Goal: Task Accomplishment & Management: Manage account settings

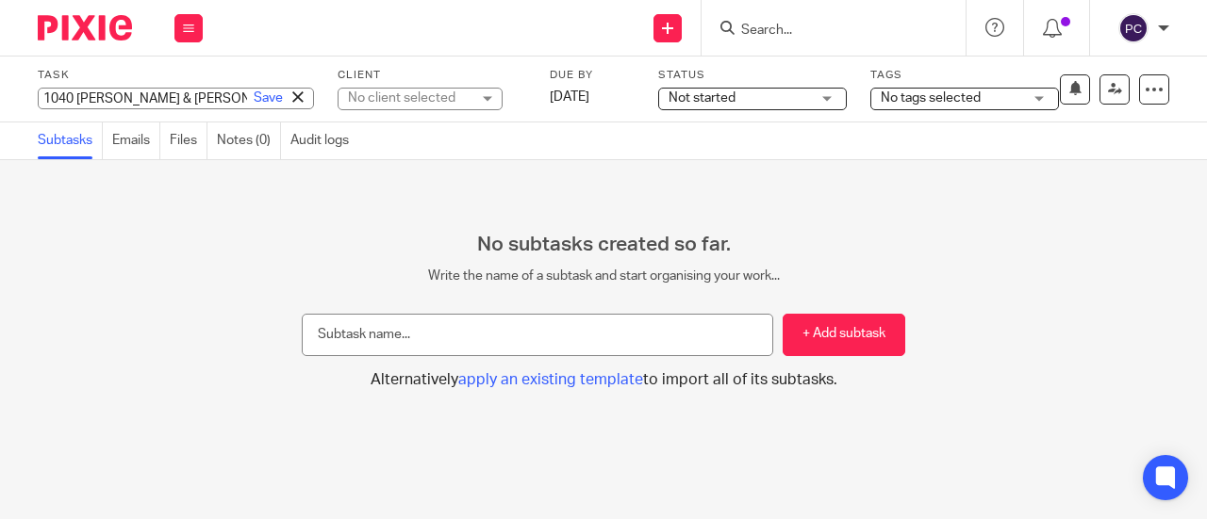
click at [292, 98] on icon at bounding box center [297, 96] width 11 height 11
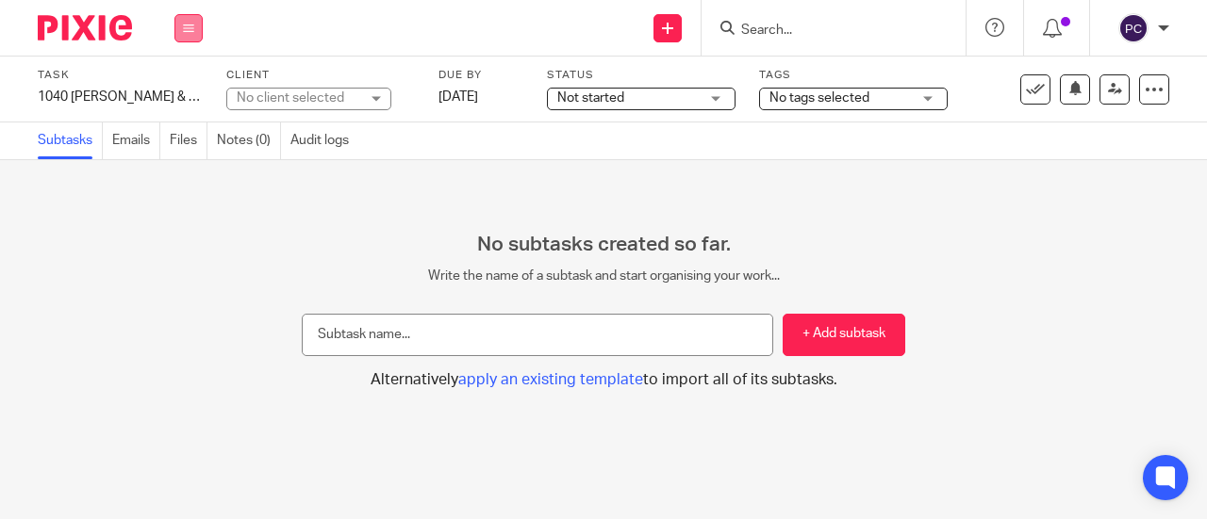
click at [187, 35] on button at bounding box center [188, 28] width 28 height 28
click at [187, 86] on link "Work" at bounding box center [179, 87] width 33 height 13
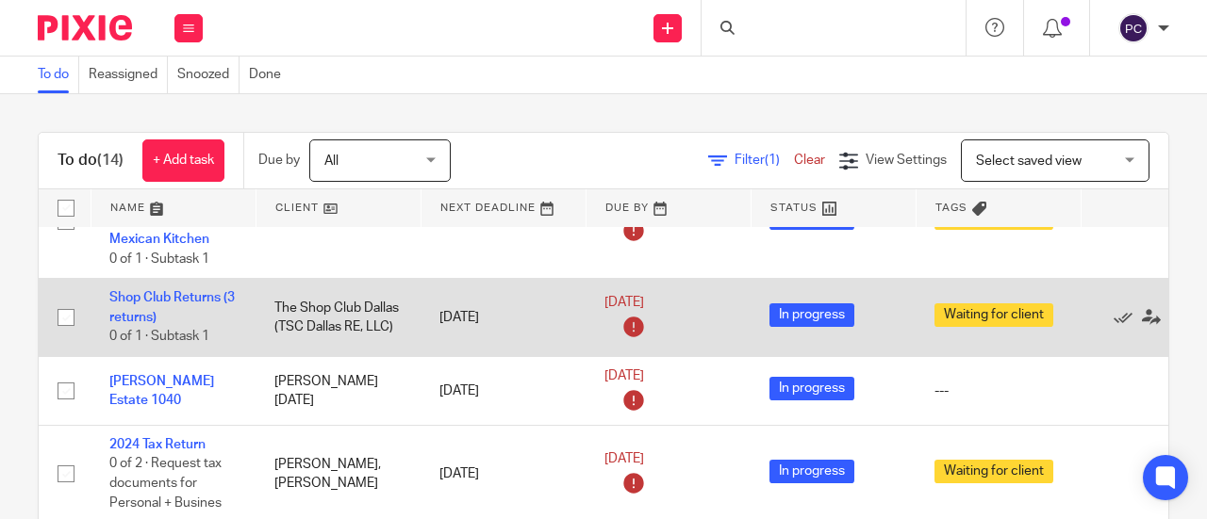
scroll to position [94, 0]
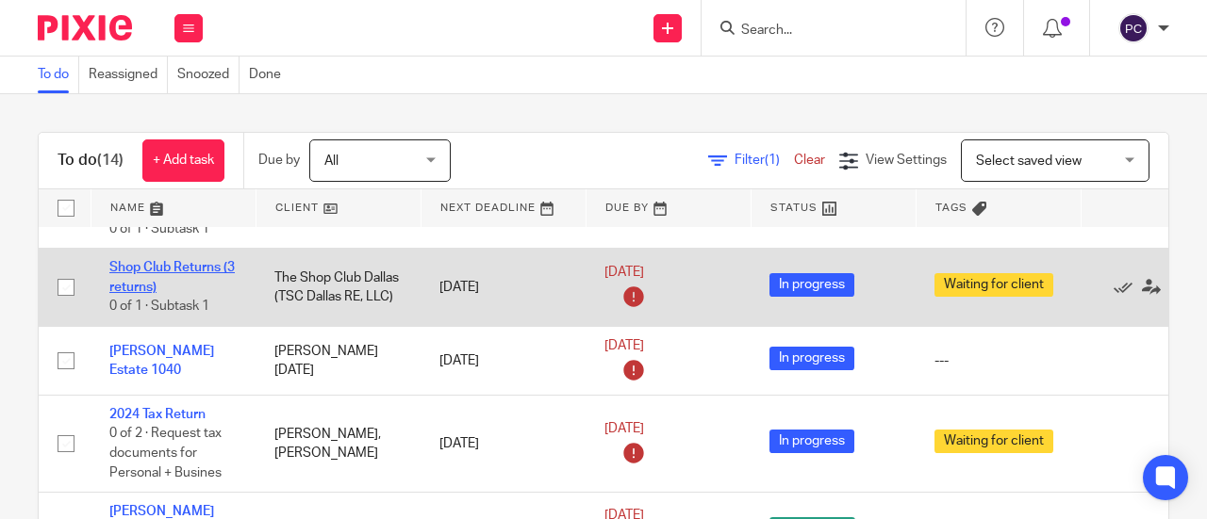
click at [139, 280] on link "Shop Club Returns (3 returns)" at bounding box center [171, 277] width 125 height 32
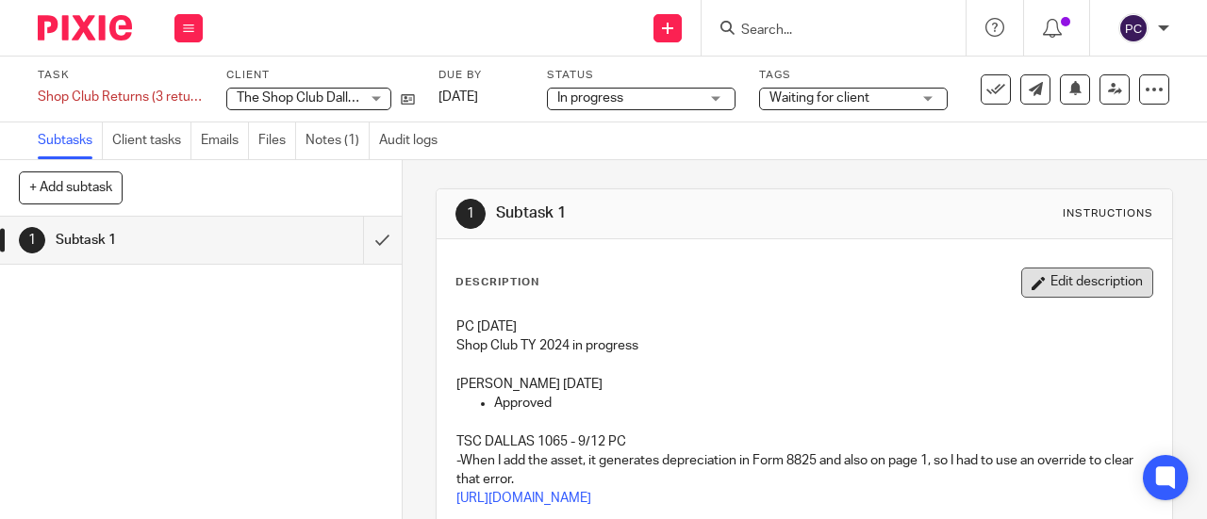
click at [1037, 288] on button "Edit description" at bounding box center [1087, 283] width 132 height 30
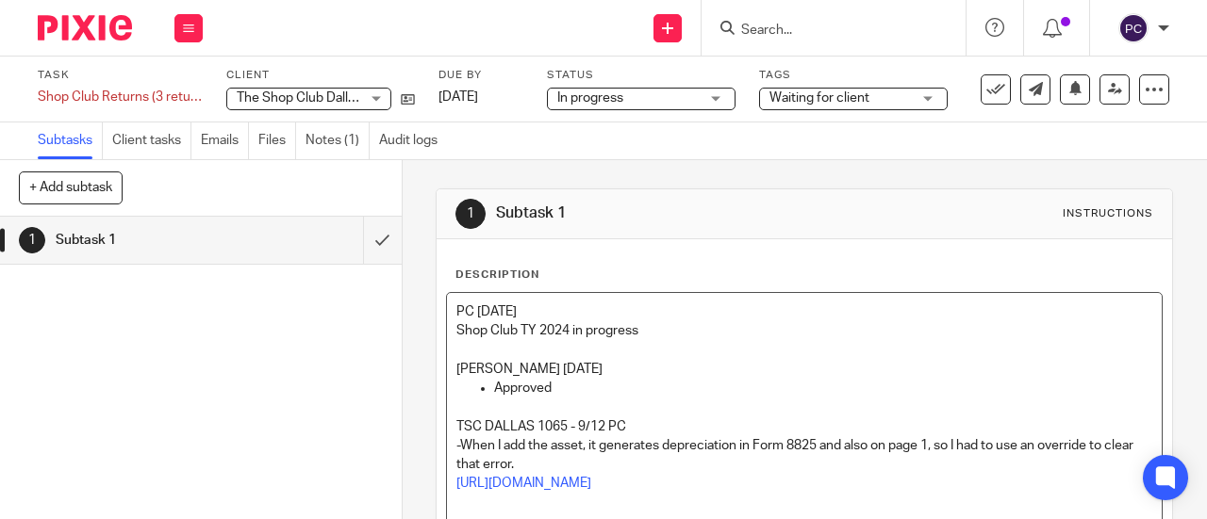
click at [456, 305] on p "PC 9/16/2024" at bounding box center [804, 312] width 696 height 19
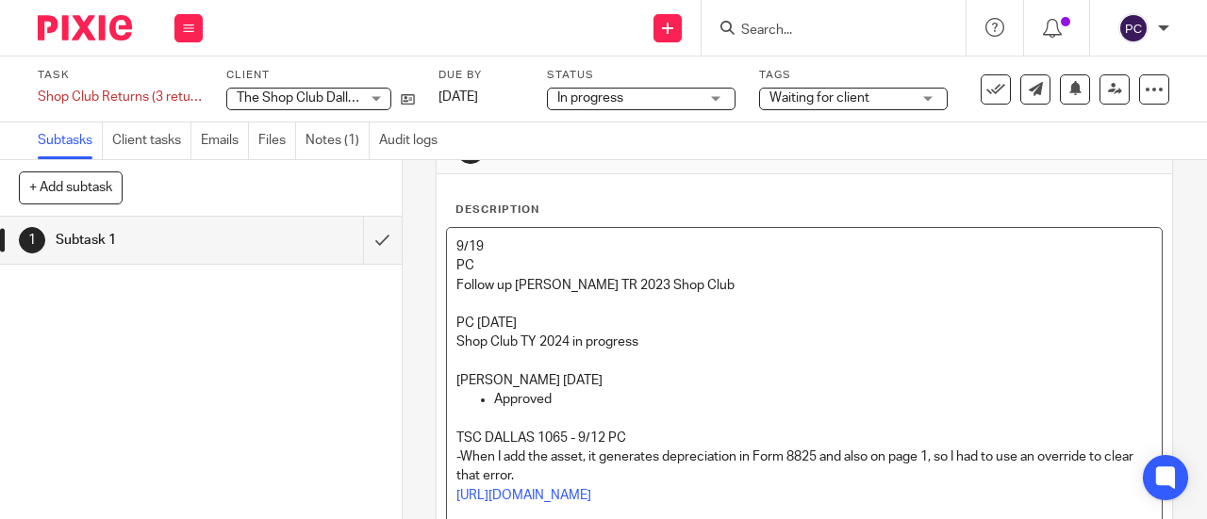
scroll to position [94, 0]
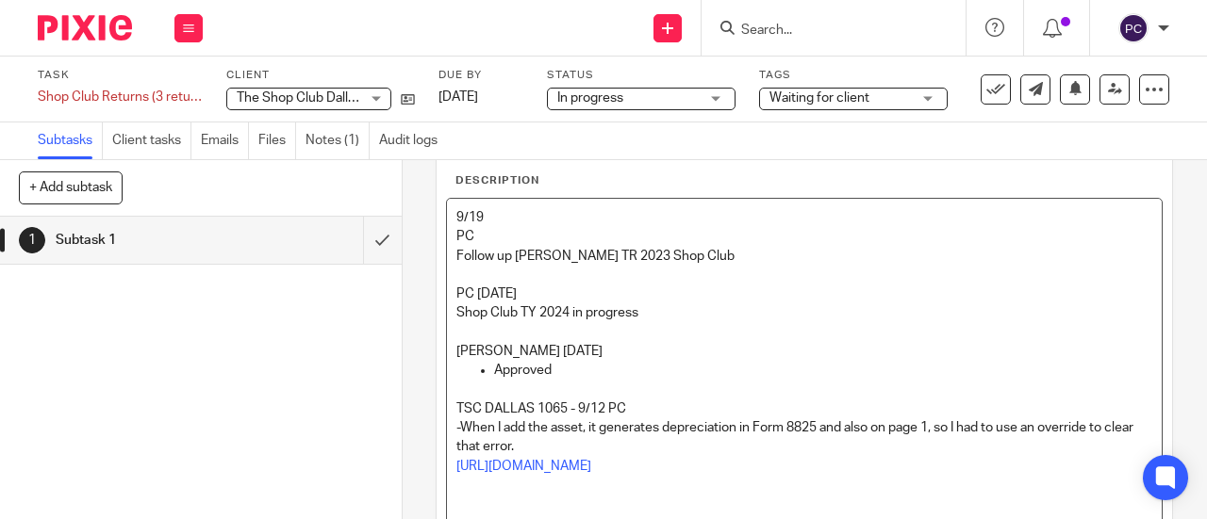
click at [105, 29] on img at bounding box center [85, 27] width 94 height 25
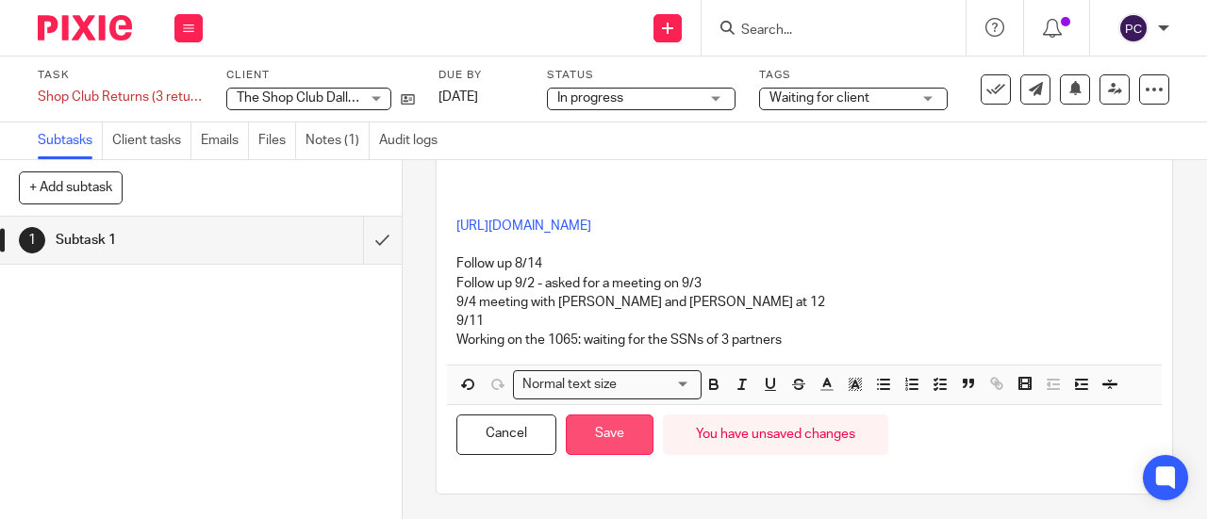
click at [617, 436] on button "Save" at bounding box center [610, 435] width 88 height 41
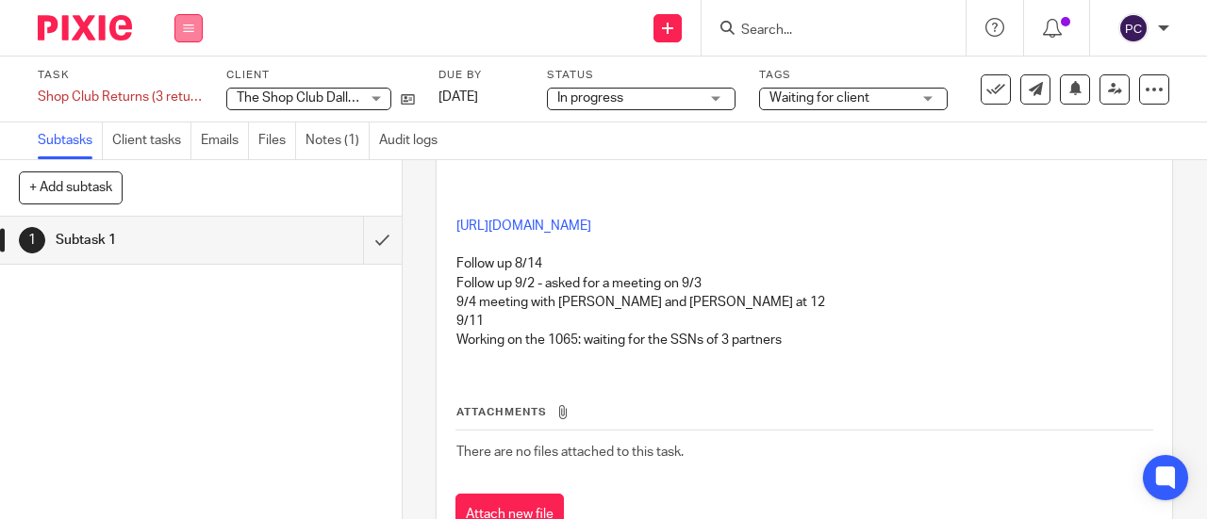
click at [198, 29] on button at bounding box center [188, 28] width 28 height 28
click at [181, 93] on link "Work" at bounding box center [179, 87] width 33 height 13
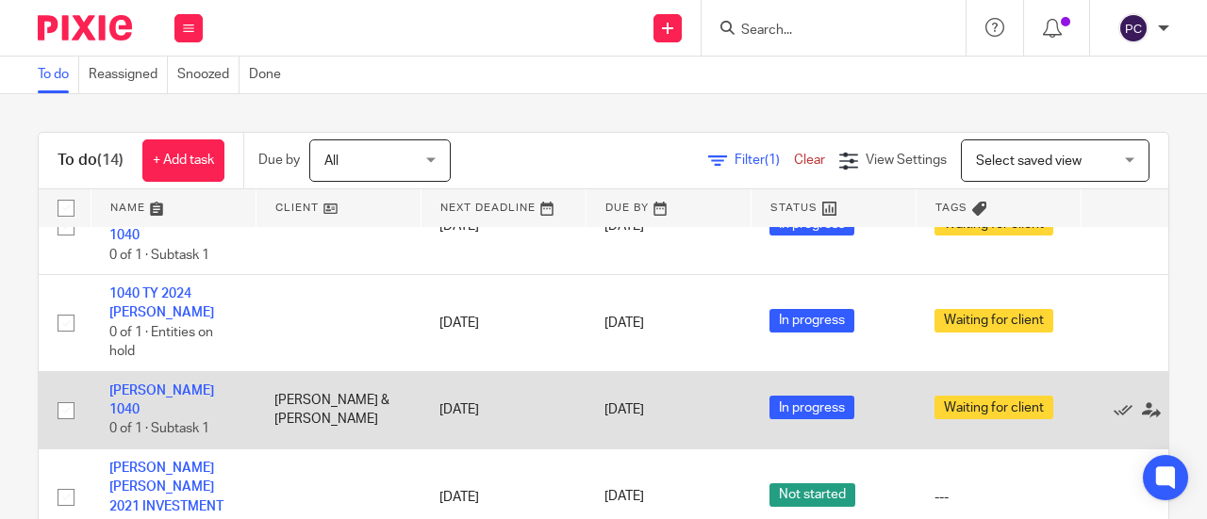
scroll to position [754, 0]
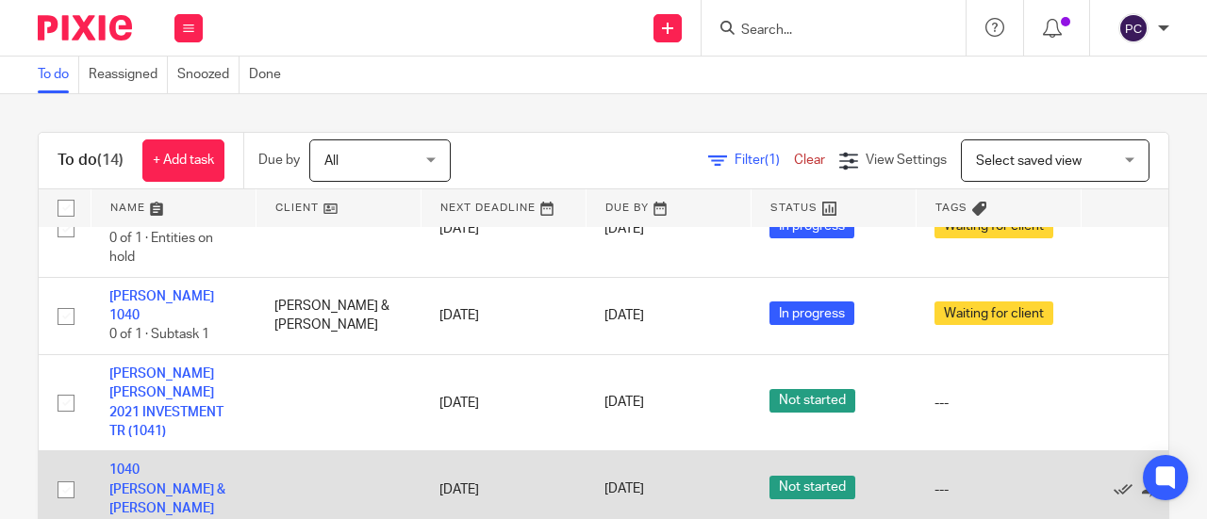
click at [67, 472] on input "checkbox" at bounding box center [66, 490] width 36 height 36
checkbox input "true"
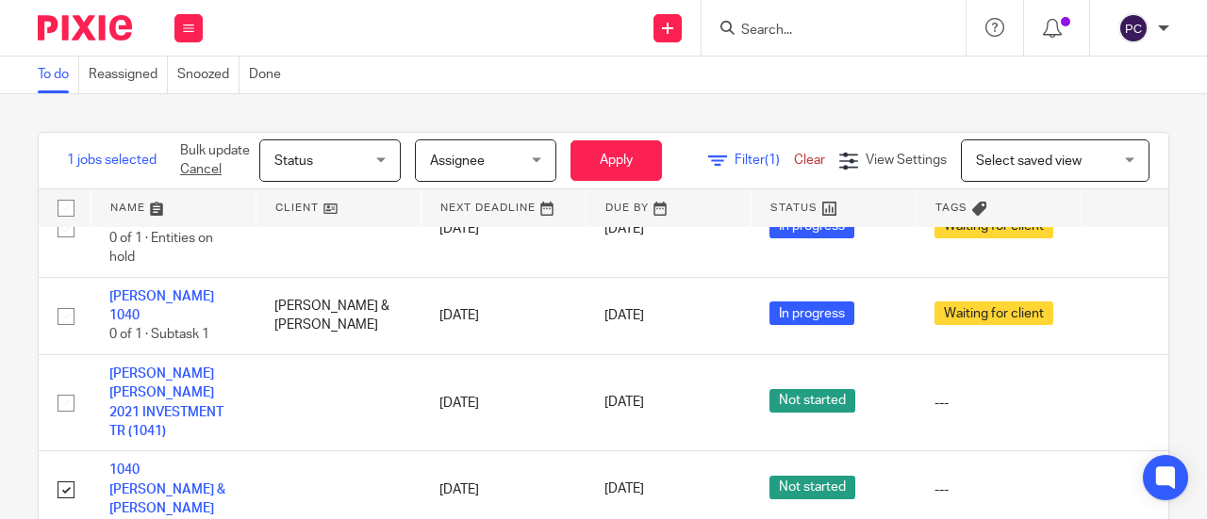
click at [290, 180] on span "Status" at bounding box center [324, 160] width 100 height 40
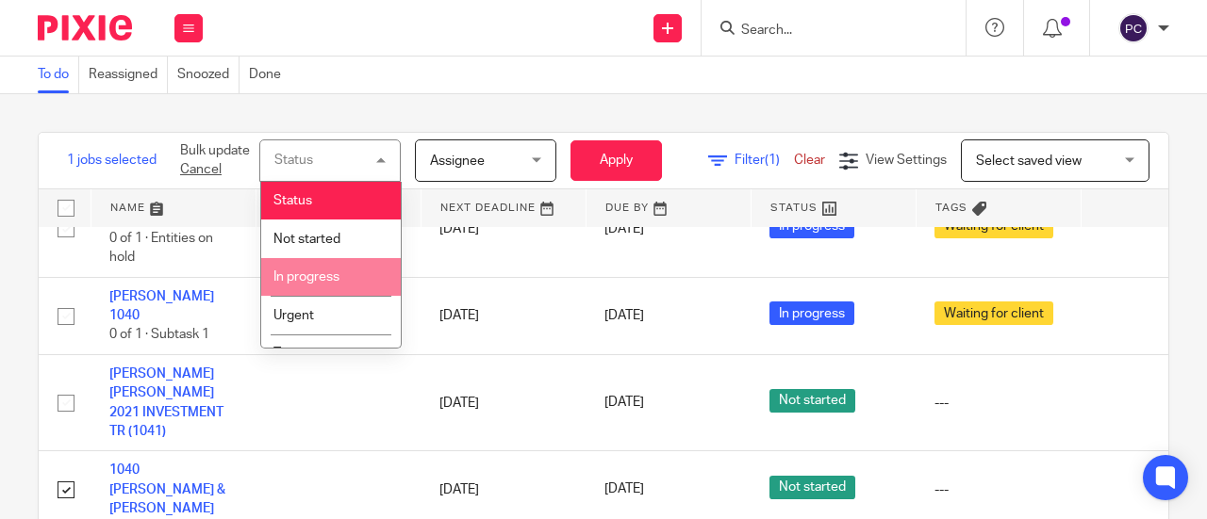
click at [305, 284] on li "In progress" at bounding box center [331, 277] width 140 height 39
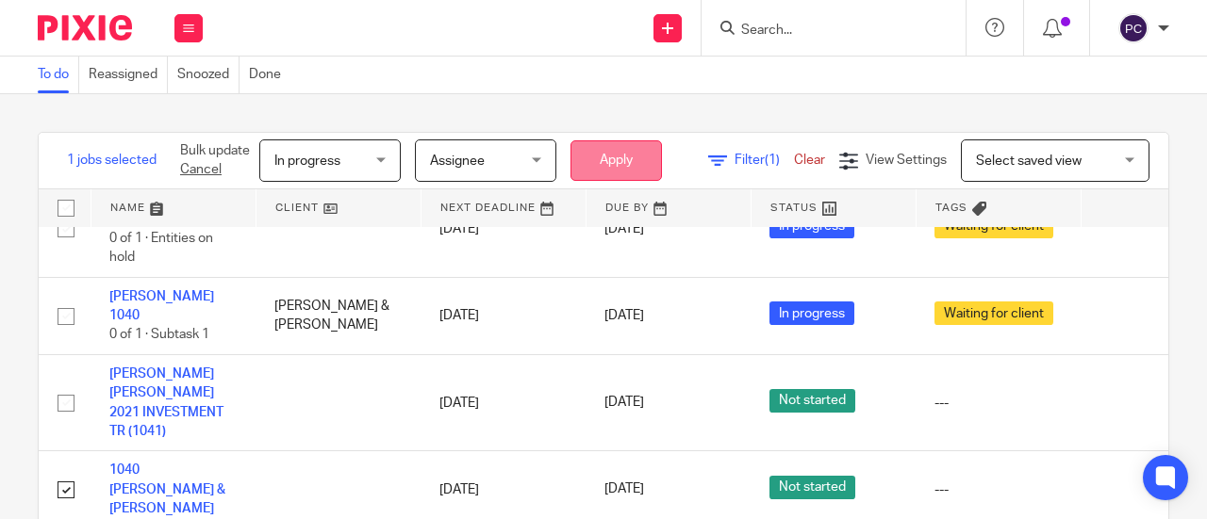
click at [617, 162] on button "Apply" at bounding box center [615, 160] width 91 height 41
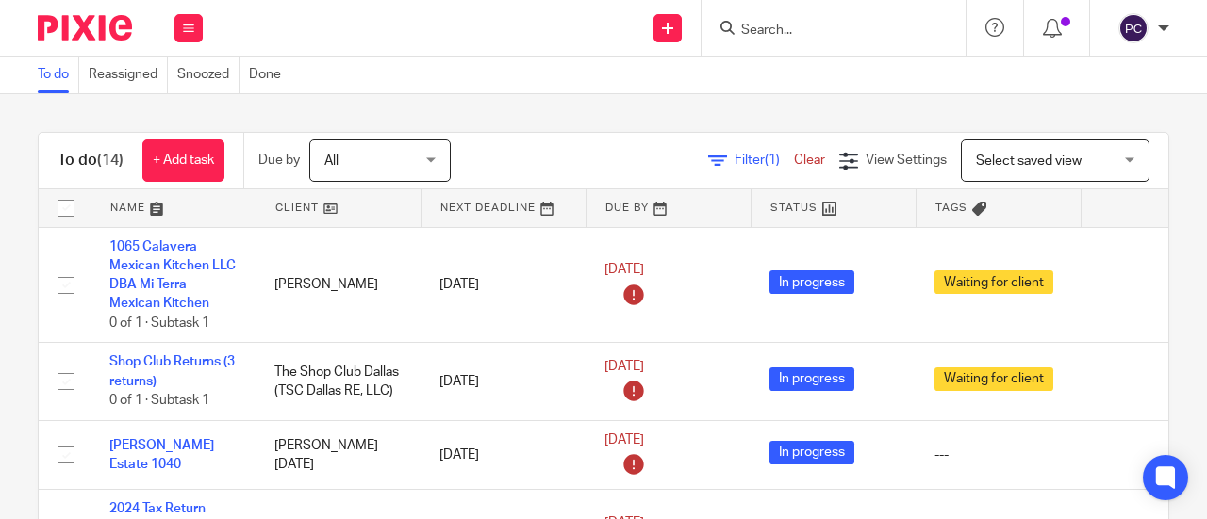
click at [880, 73] on div "To do Reassigned Snoozed Done" at bounding box center [603, 76] width 1207 height 38
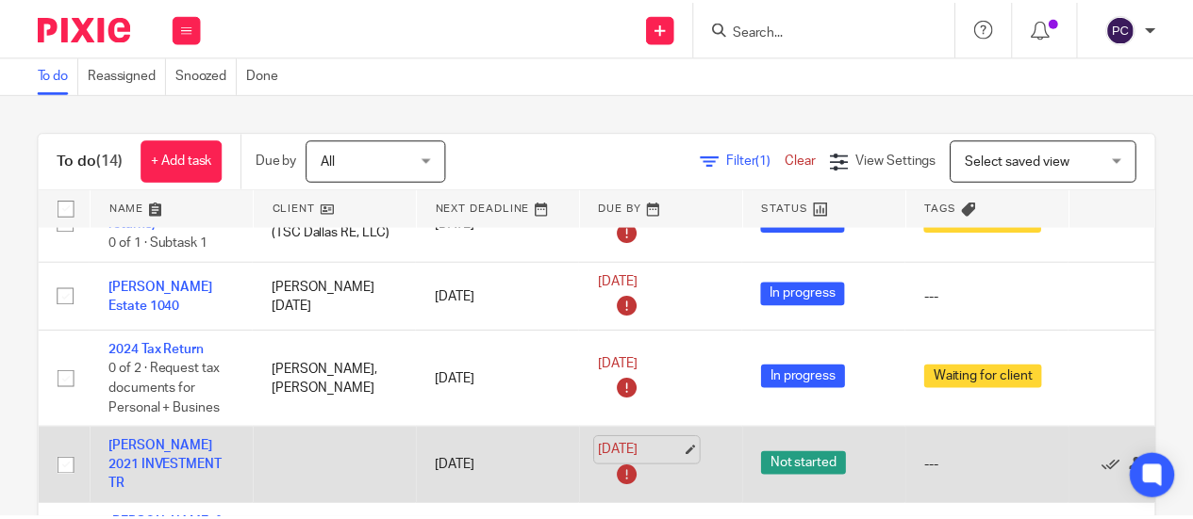
scroll to position [189, 0]
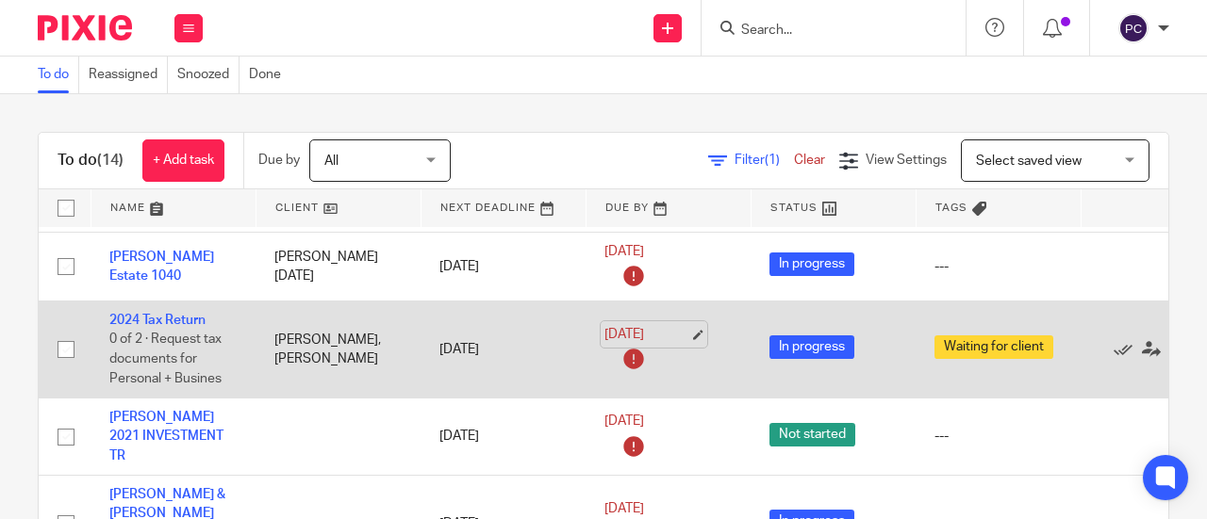
click at [625, 336] on link "[DATE]" at bounding box center [646, 335] width 85 height 20
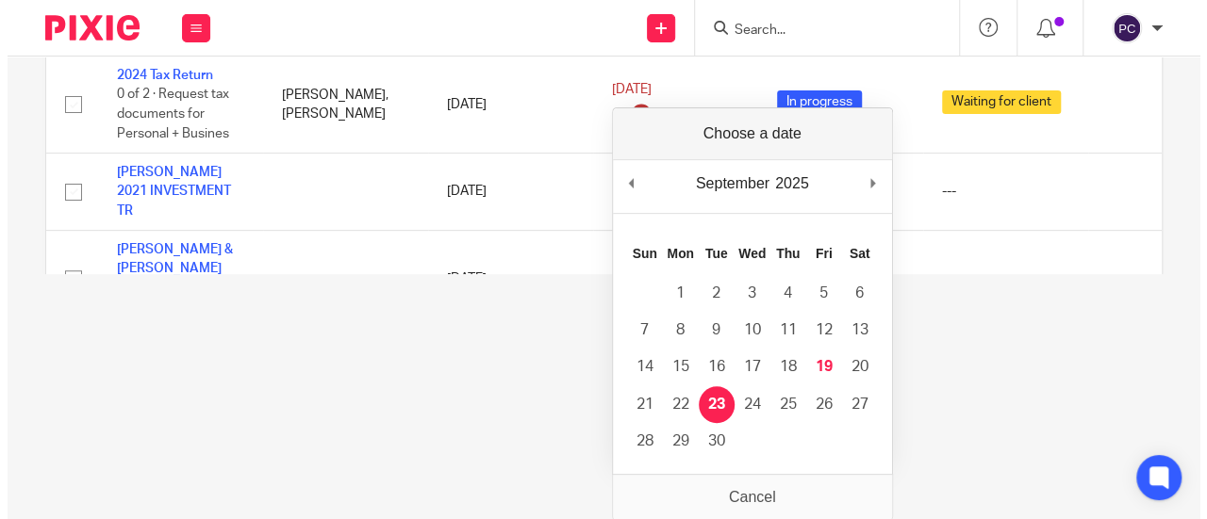
scroll to position [0, 0]
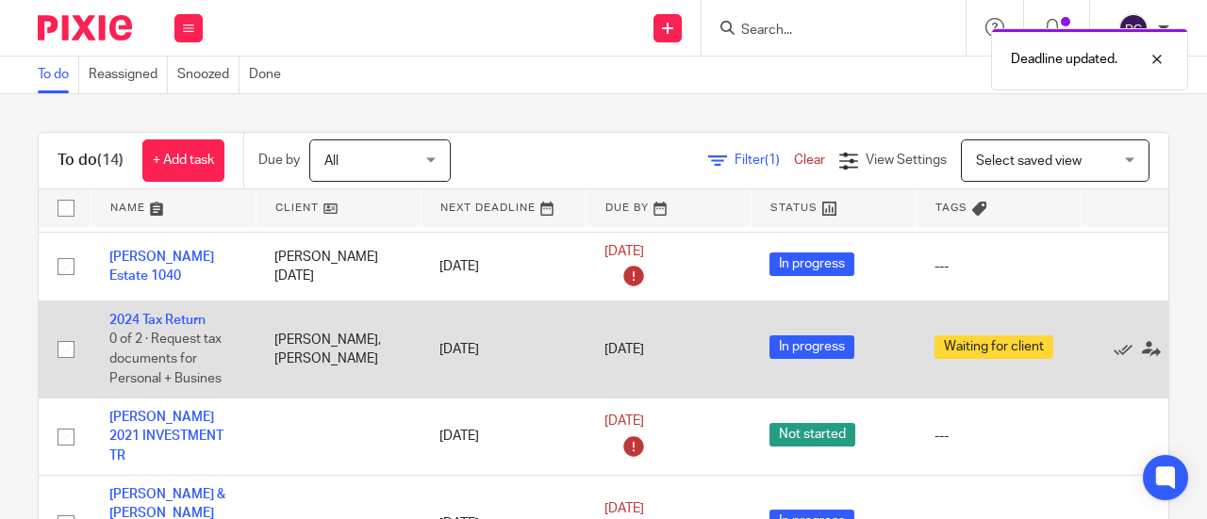
click at [64, 348] on input "checkbox" at bounding box center [66, 350] width 36 height 36
checkbox input "true"
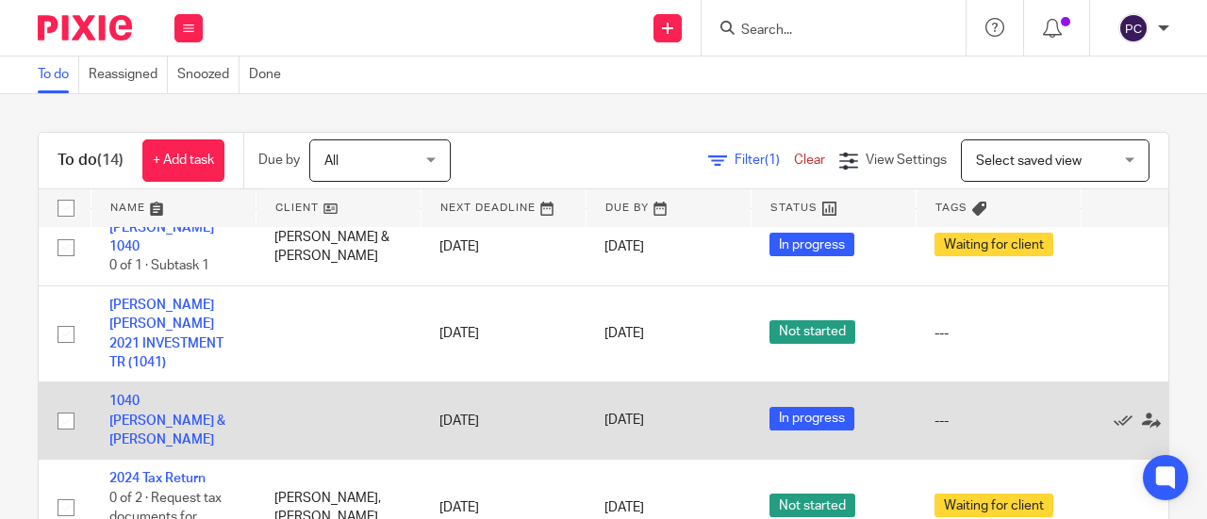
scroll to position [754, 0]
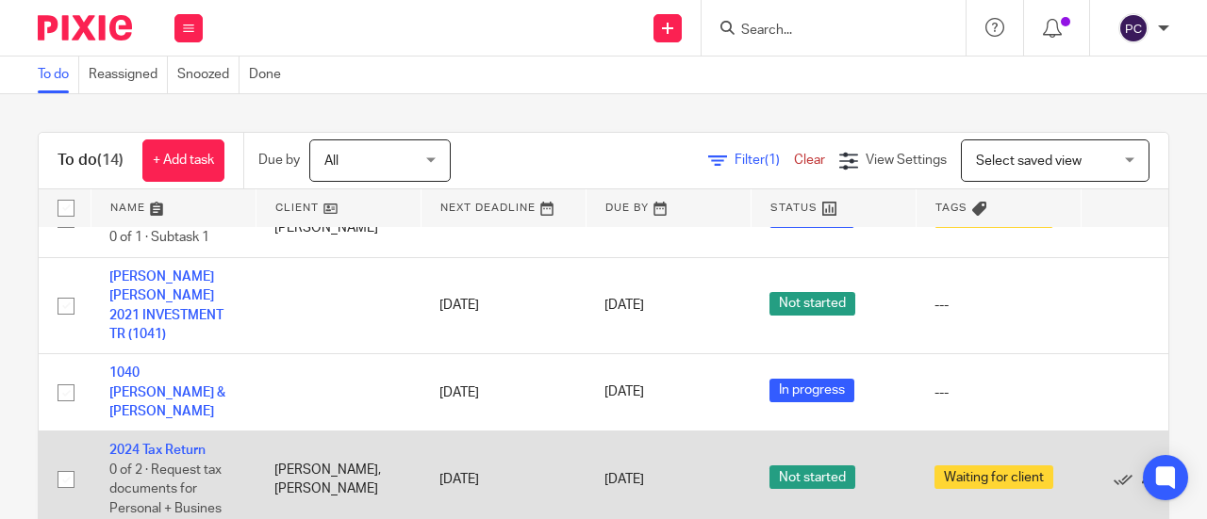
click at [66, 462] on input "checkbox" at bounding box center [66, 480] width 36 height 36
checkbox input "true"
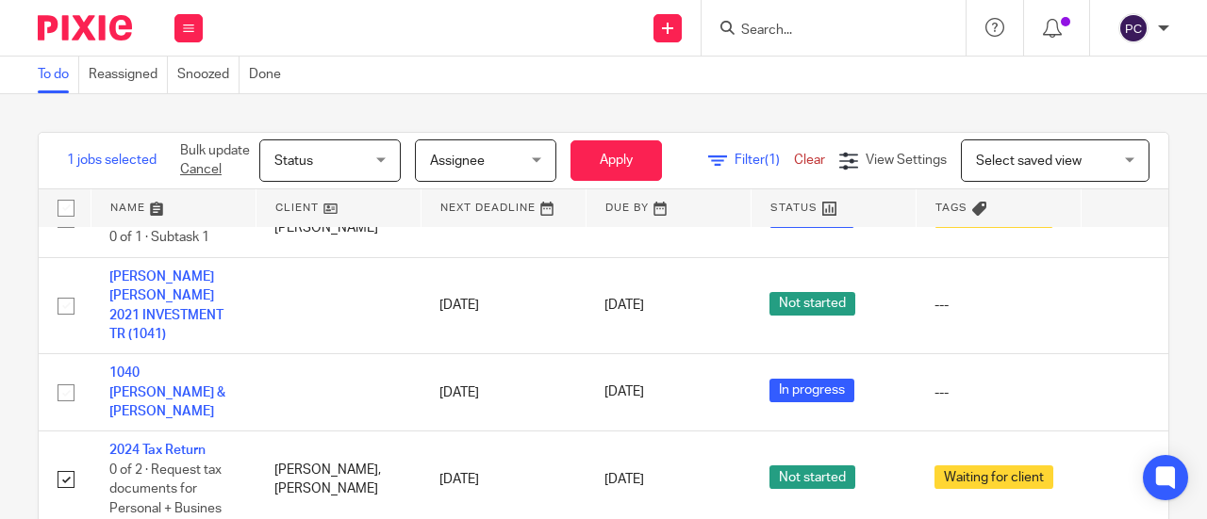
click at [301, 180] on span "Status" at bounding box center [324, 160] width 100 height 40
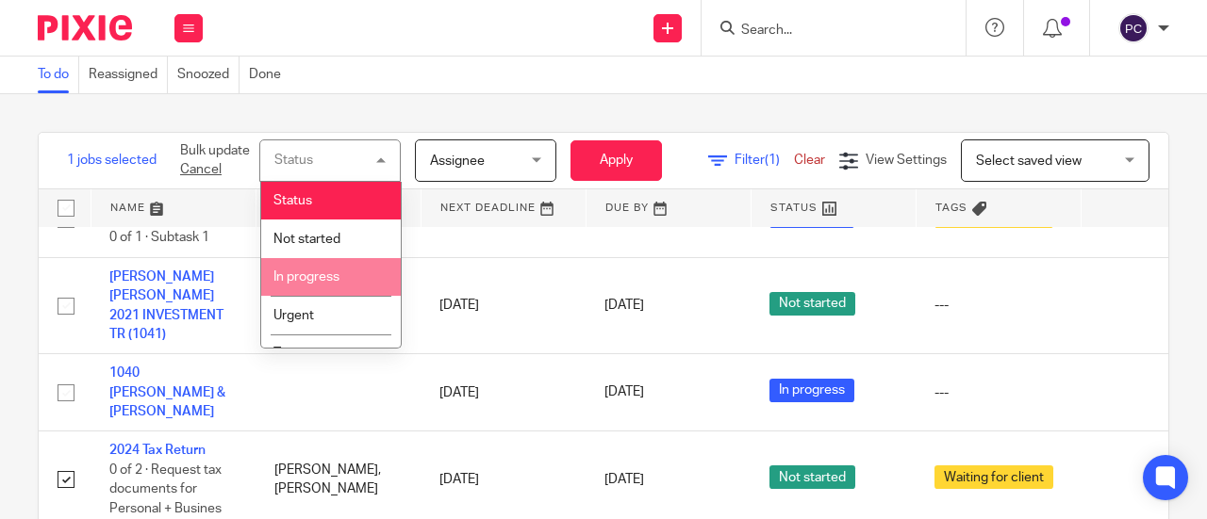
click at [309, 283] on span "In progress" at bounding box center [306, 277] width 66 height 13
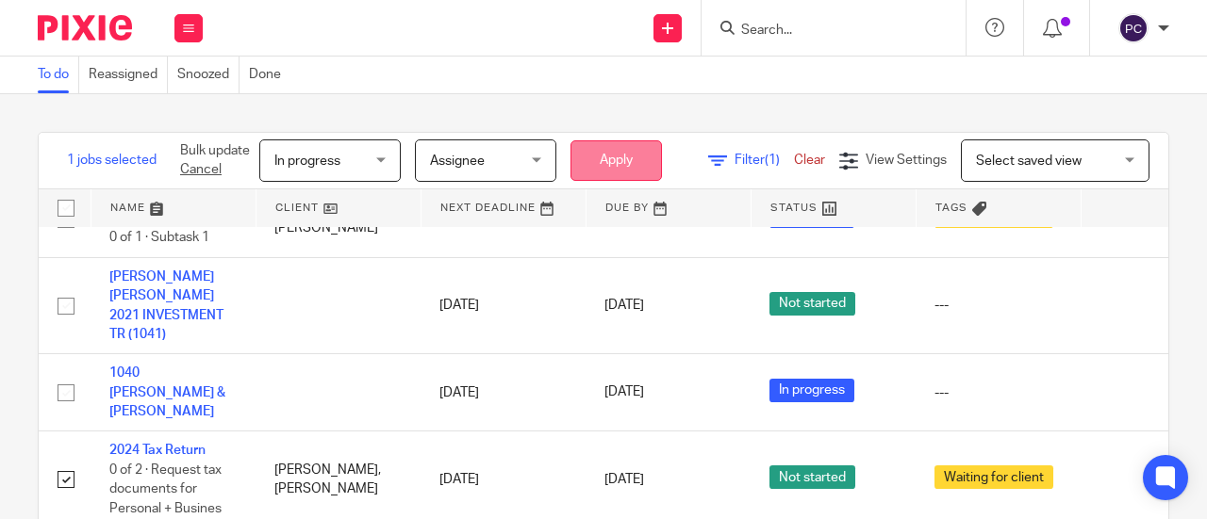
click at [602, 173] on button "Apply" at bounding box center [615, 160] width 91 height 41
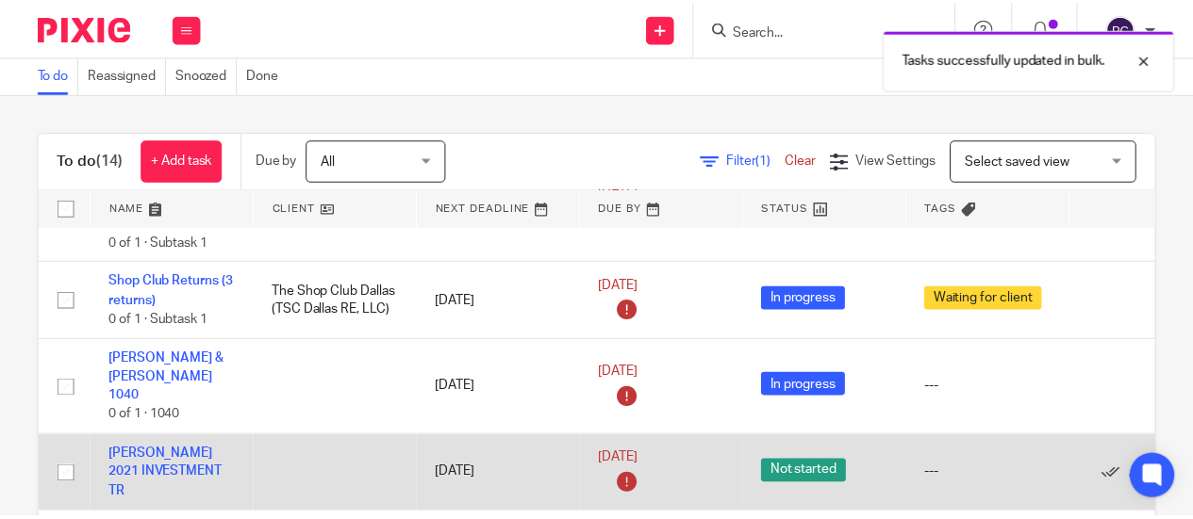
scroll to position [189, 0]
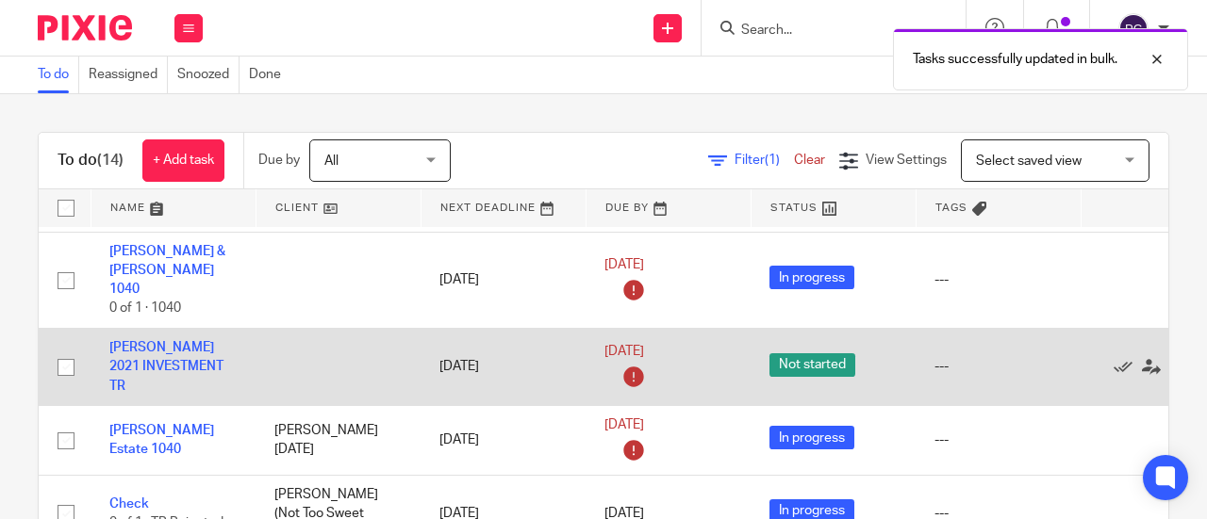
click at [627, 362] on icon at bounding box center [633, 377] width 30 height 30
click at [653, 342] on link "[DATE]" at bounding box center [646, 352] width 85 height 20
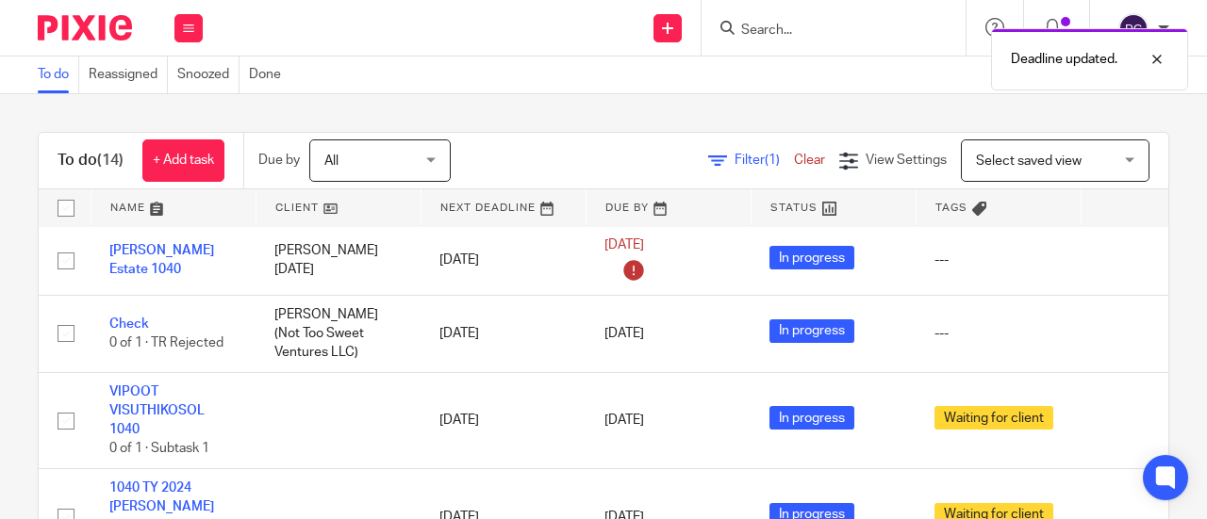
scroll to position [377, 0]
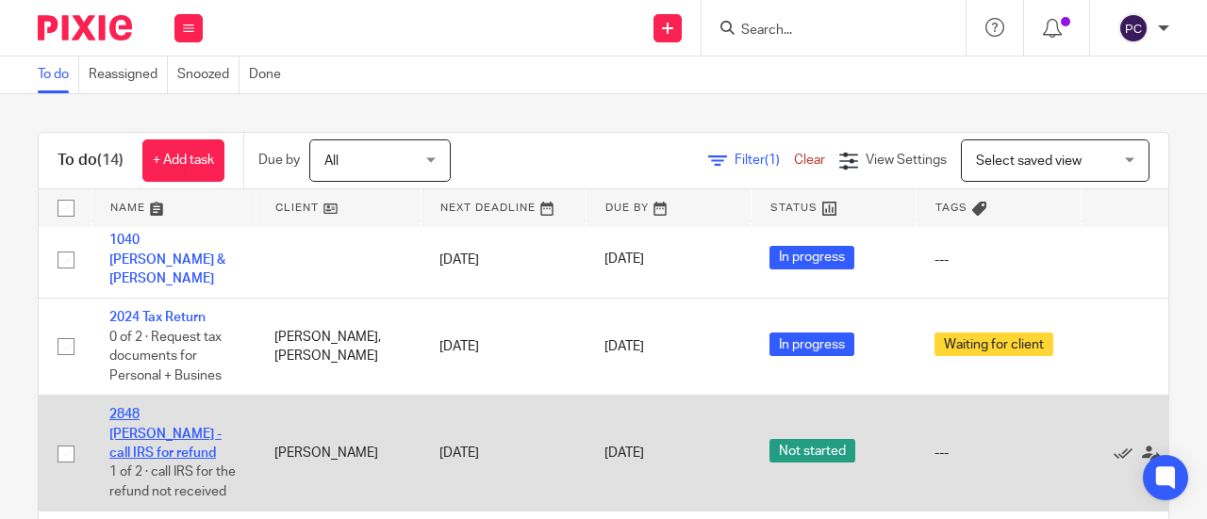
scroll to position [920, 0]
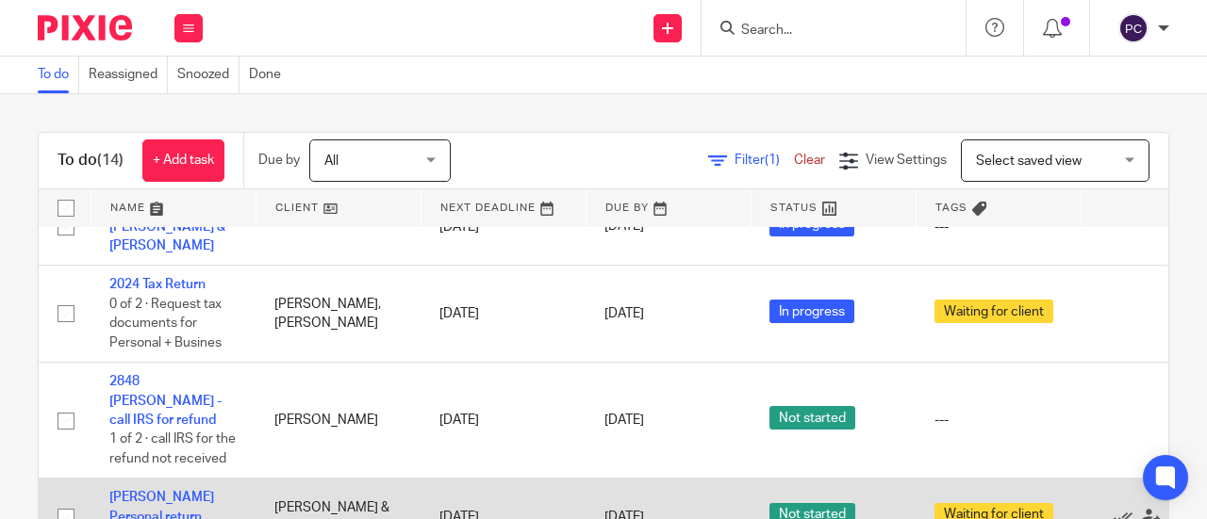
click at [69, 500] on input "checkbox" at bounding box center [66, 518] width 36 height 36
checkbox input "true"
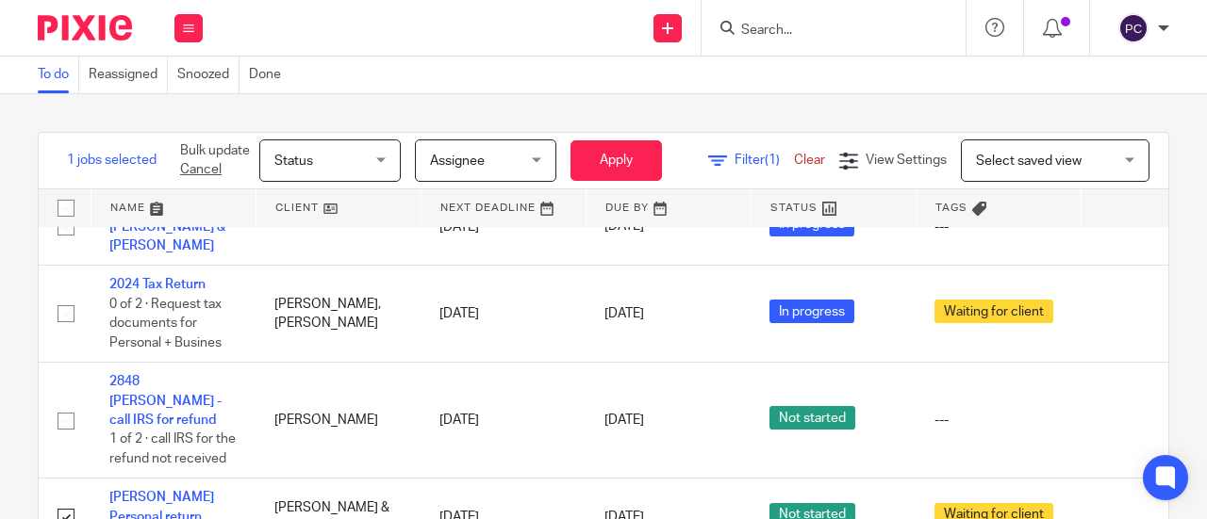
click at [290, 158] on span "Status" at bounding box center [293, 161] width 39 height 13
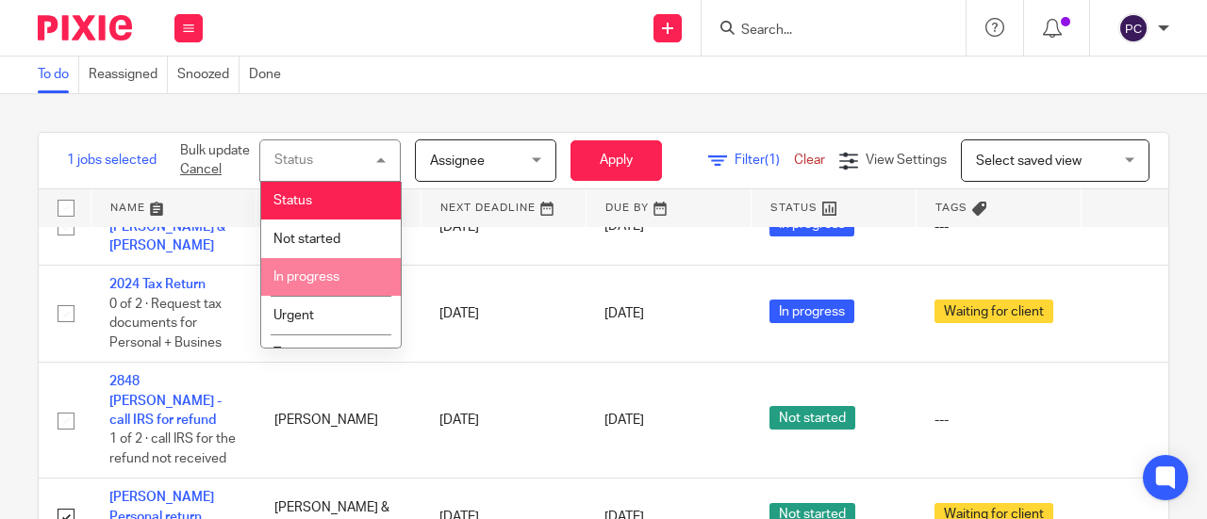
click at [315, 285] on li "In progress" at bounding box center [331, 277] width 140 height 39
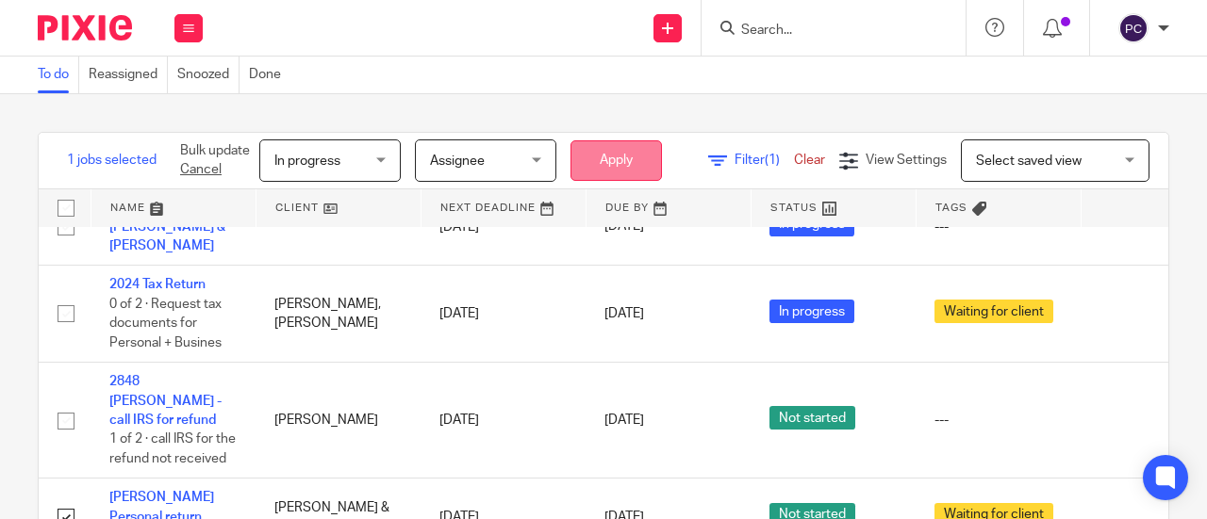
click at [626, 160] on button "Apply" at bounding box center [615, 160] width 91 height 41
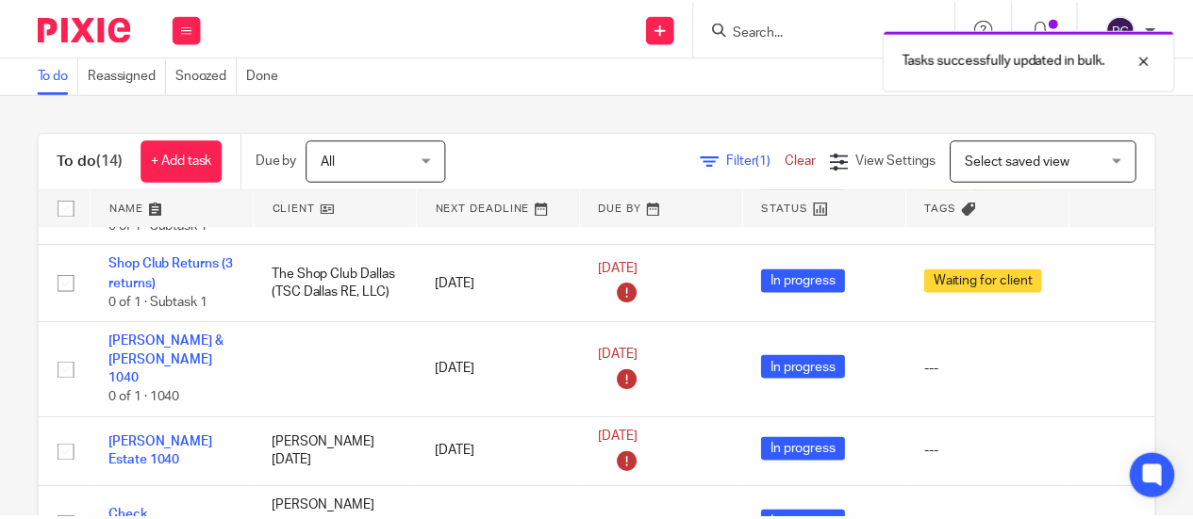
scroll to position [189, 0]
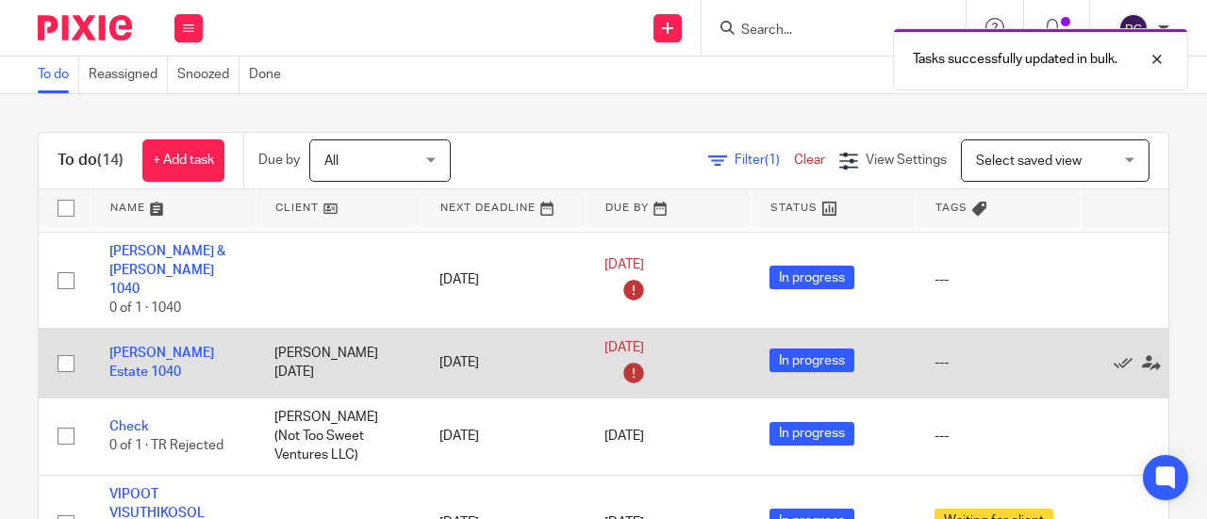
click at [626, 358] on icon at bounding box center [633, 373] width 30 height 30
click at [647, 338] on link "Sep 18, 2025" at bounding box center [646, 348] width 85 height 20
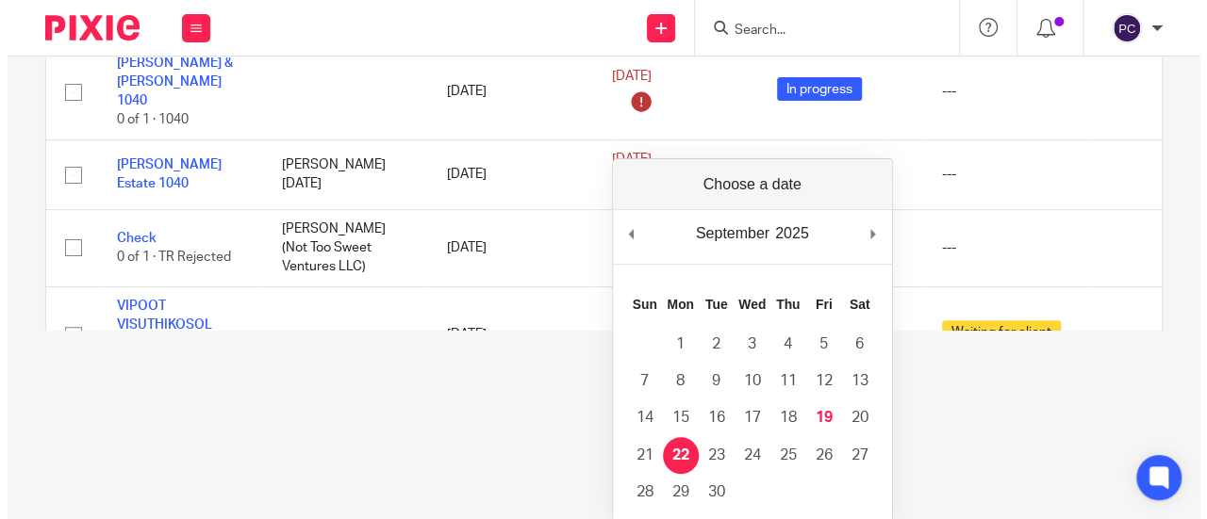
scroll to position [0, 0]
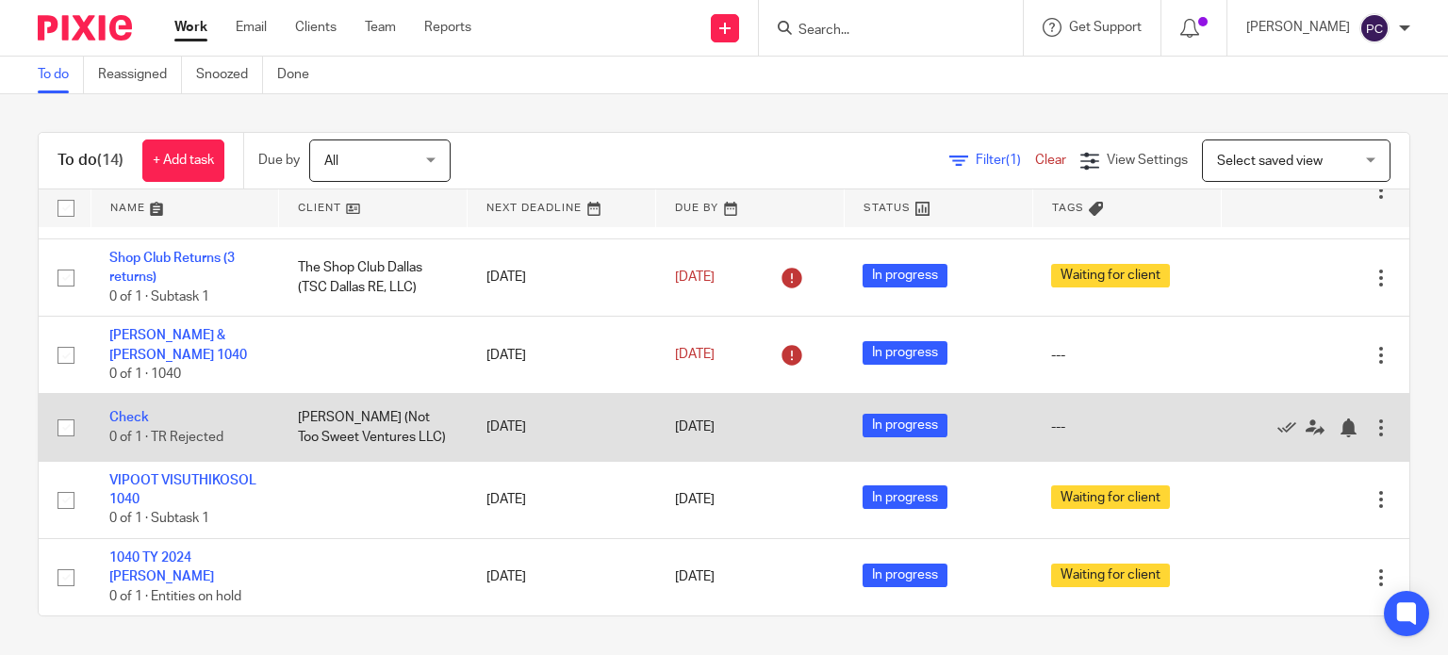
scroll to position [57, 0]
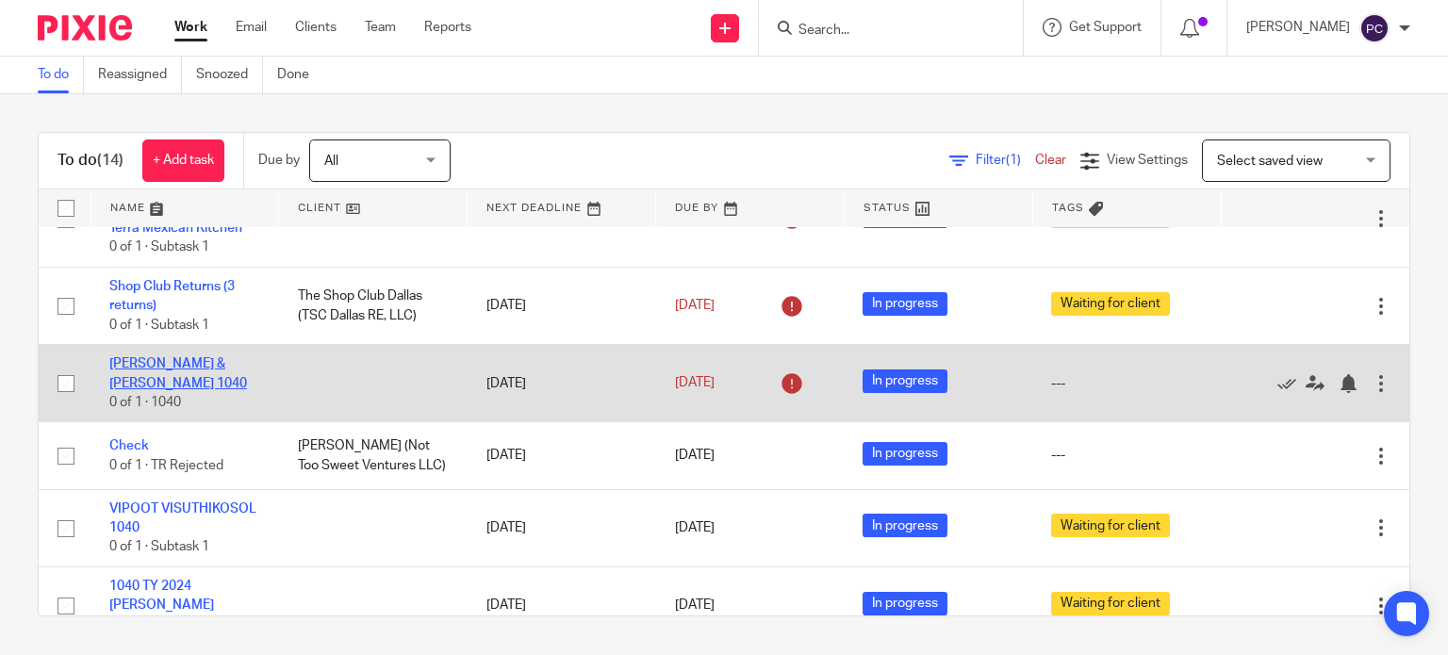
click at [158, 370] on link "[PERSON_NAME] & [PERSON_NAME] 1040" at bounding box center [178, 373] width 138 height 32
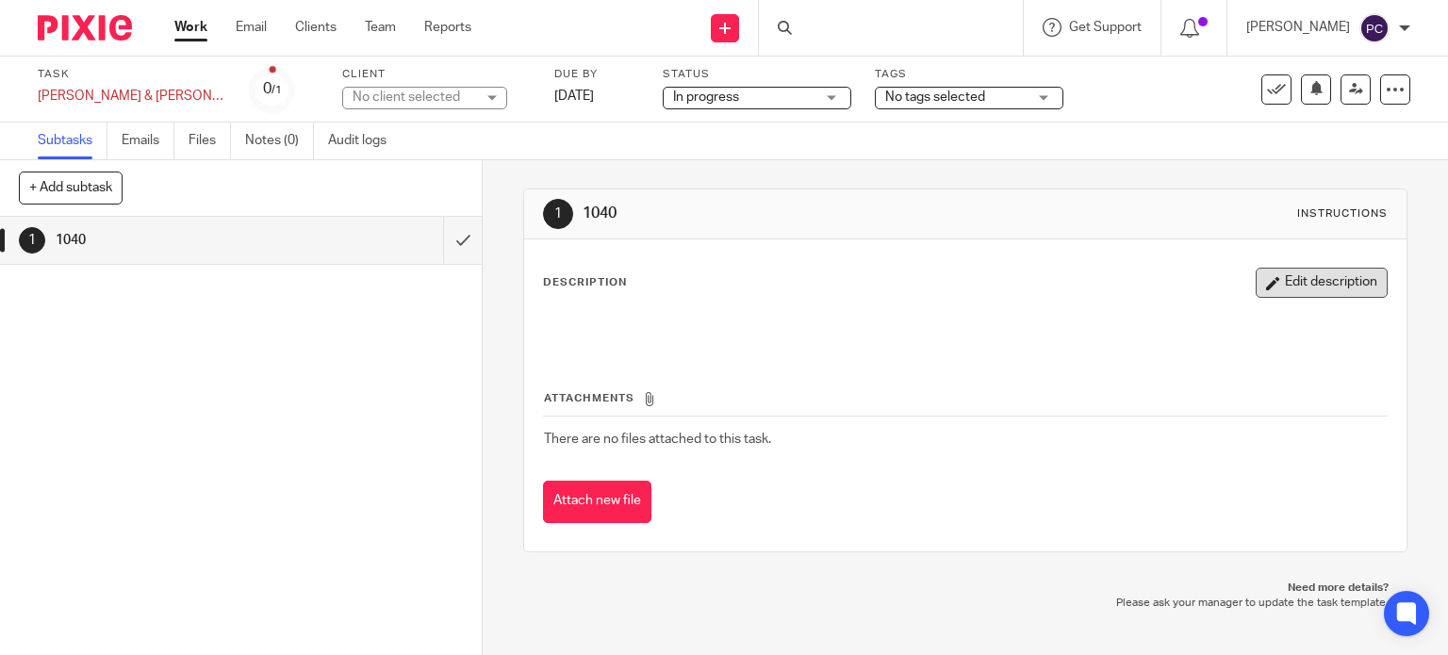
click at [1272, 293] on button "Edit description" at bounding box center [1322, 283] width 132 height 30
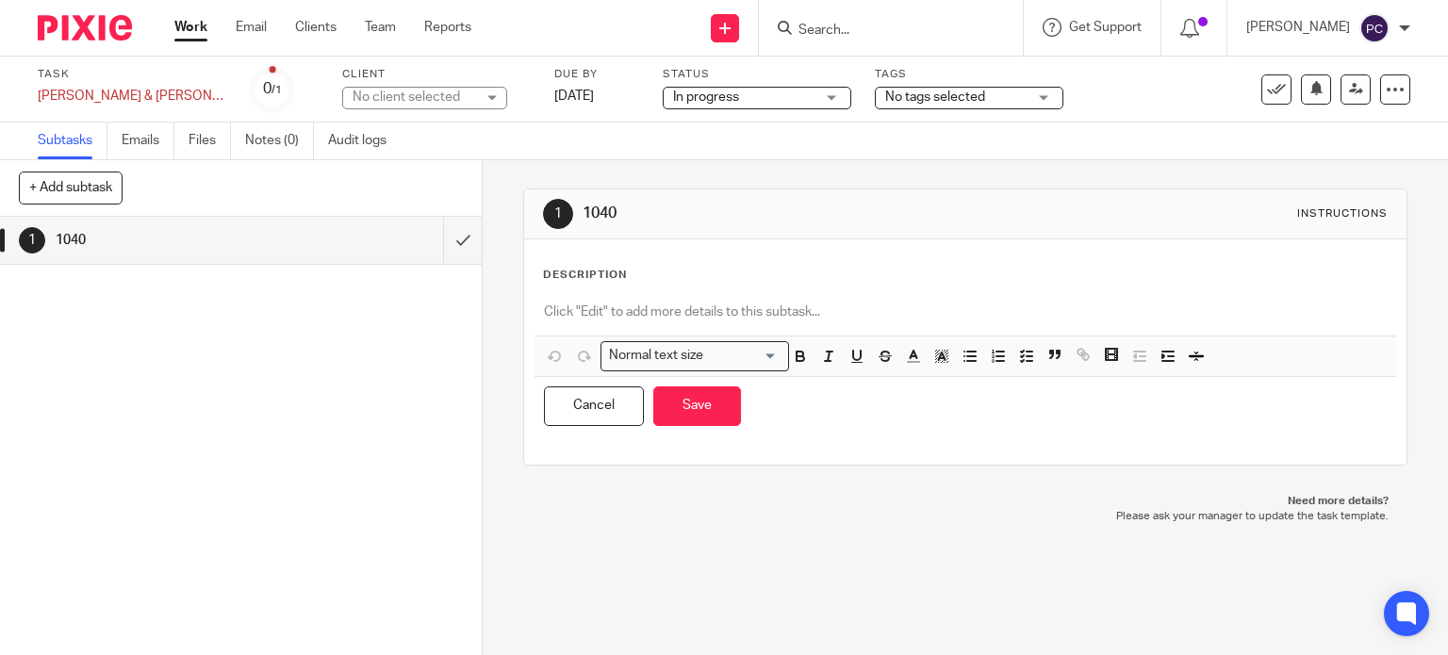
click at [603, 304] on p at bounding box center [966, 312] width 844 height 19
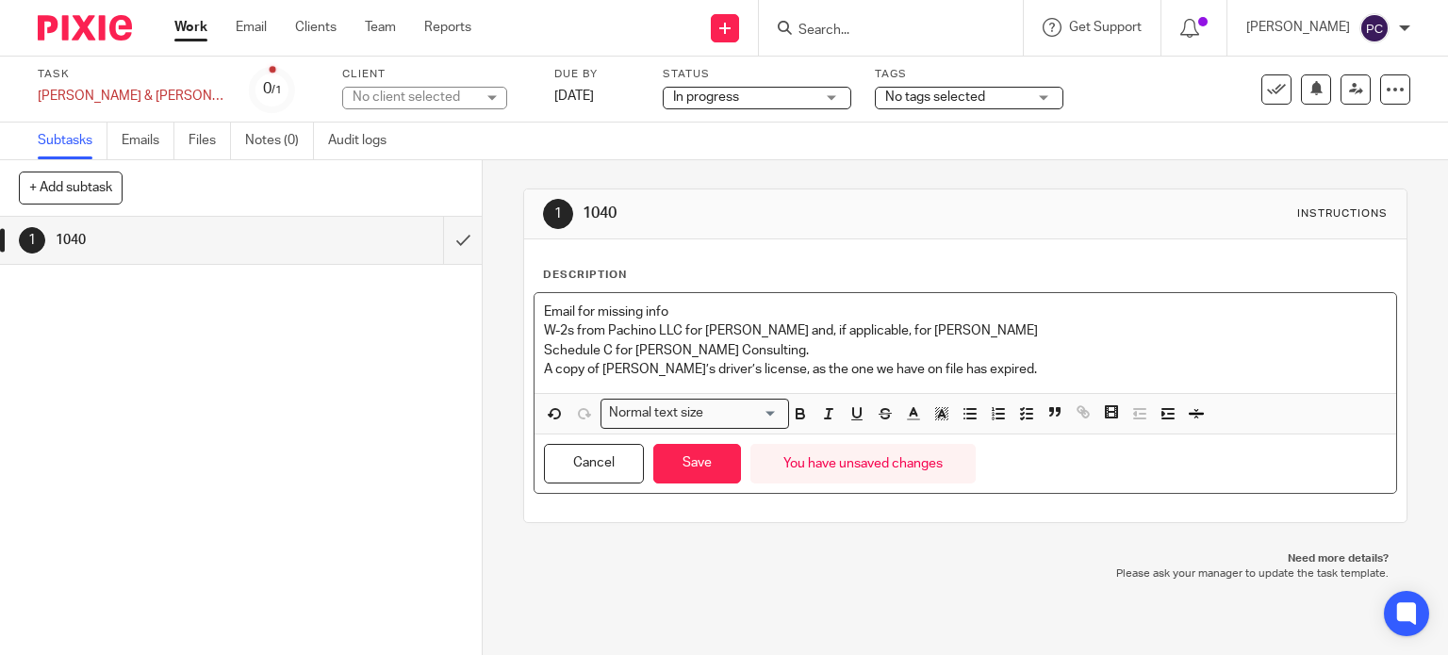
click at [544, 311] on p "Email for missing info" at bounding box center [966, 312] width 844 height 19
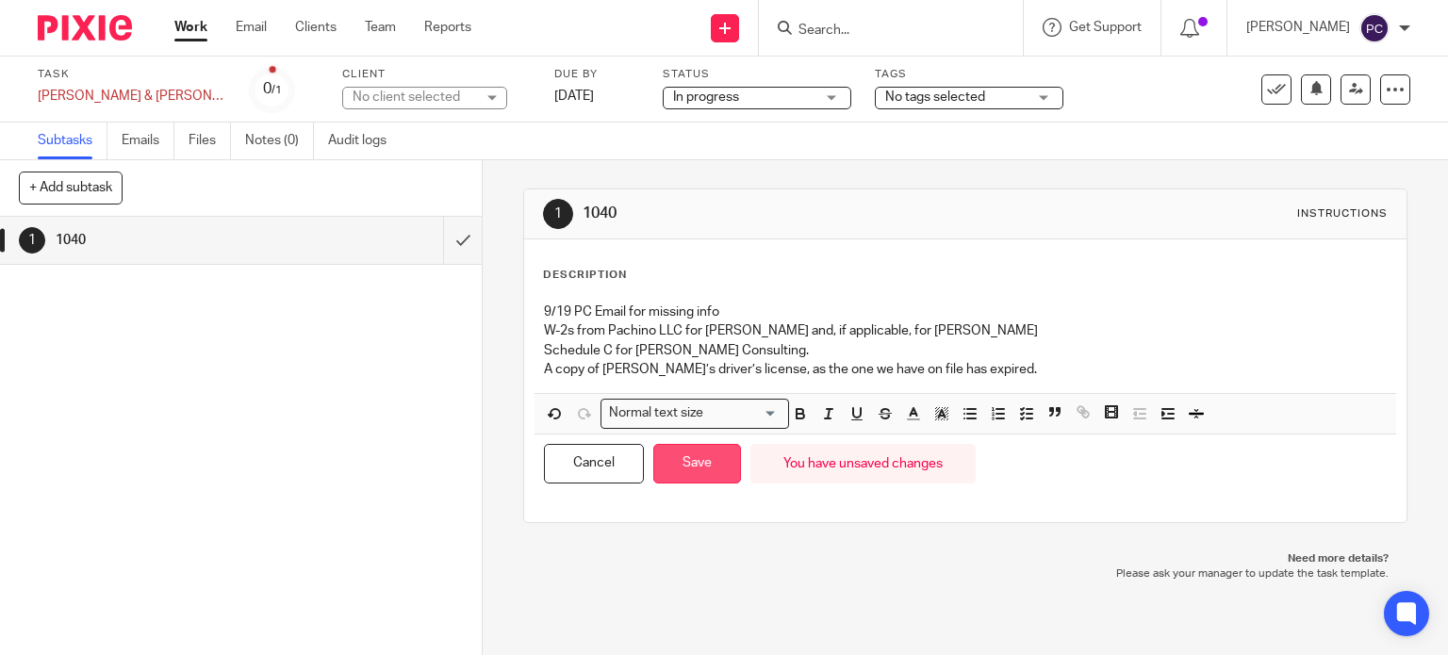
click at [689, 458] on button "Save" at bounding box center [697, 464] width 88 height 41
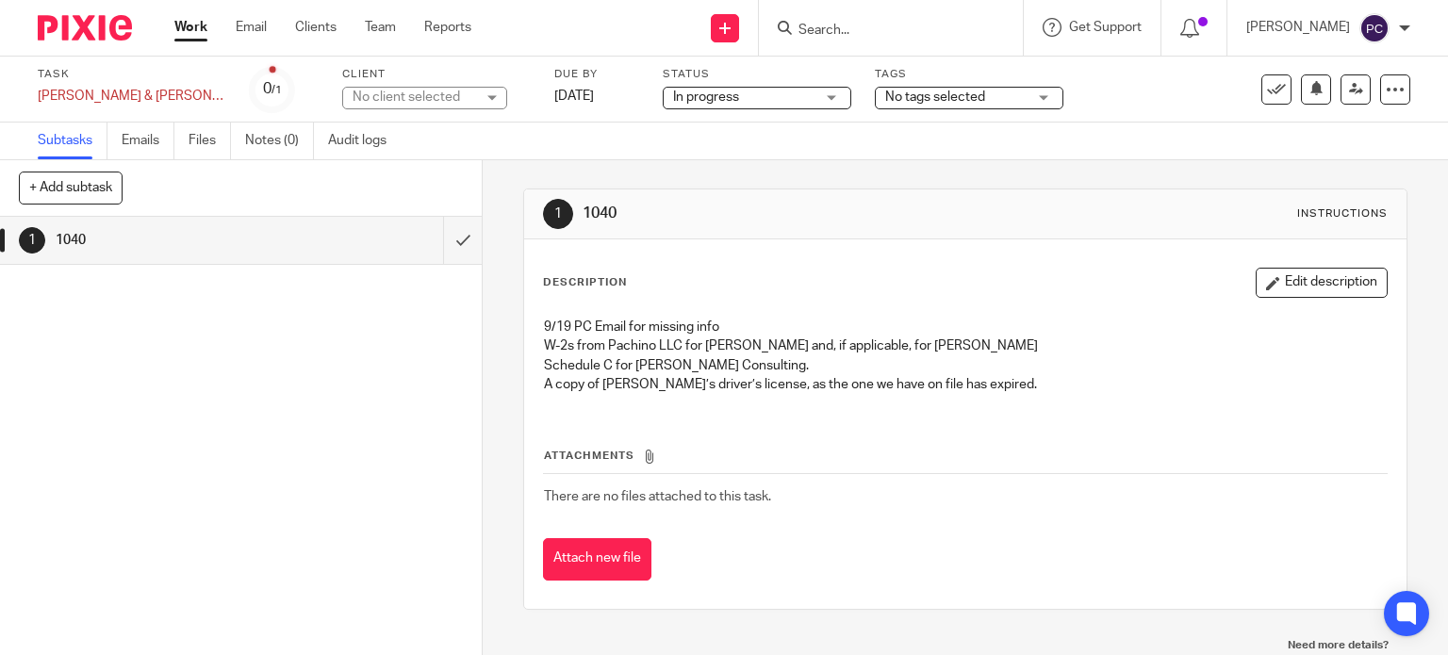
click at [98, 13] on div at bounding box center [78, 28] width 156 height 56
click at [177, 28] on link "Work" at bounding box center [190, 27] width 33 height 19
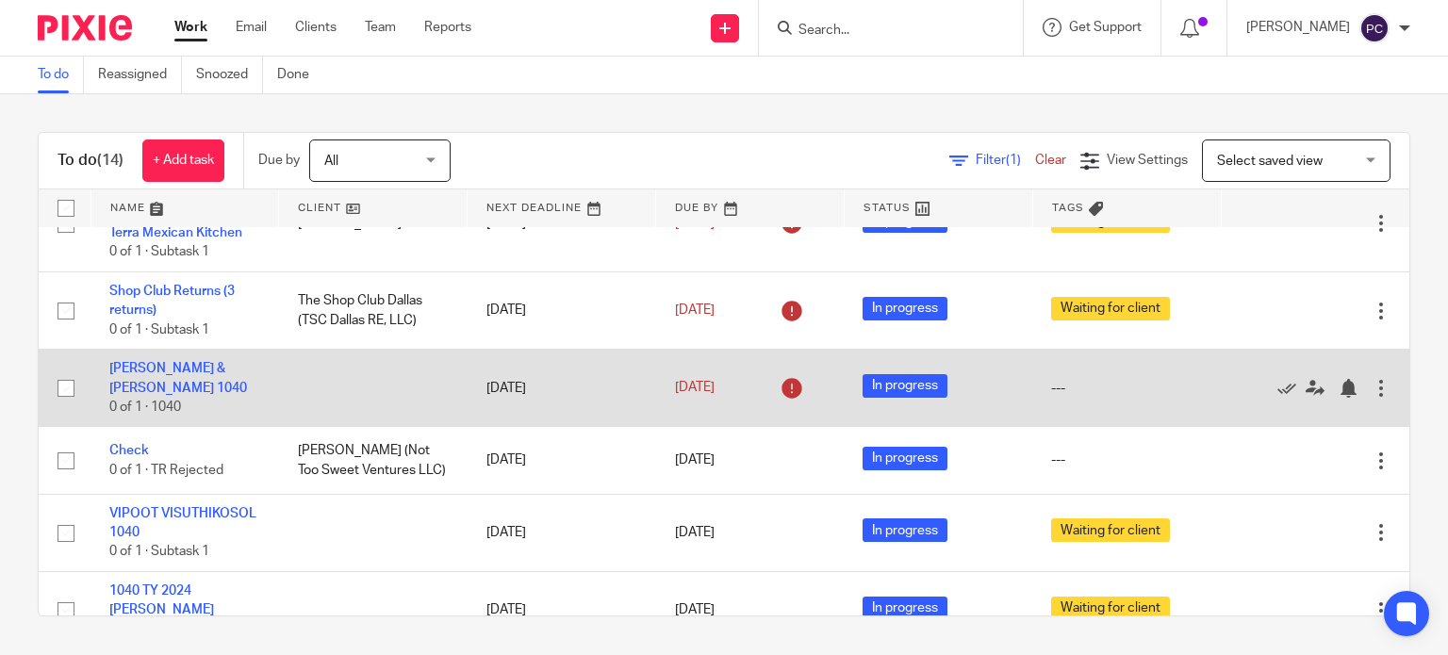
scroll to position [94, 0]
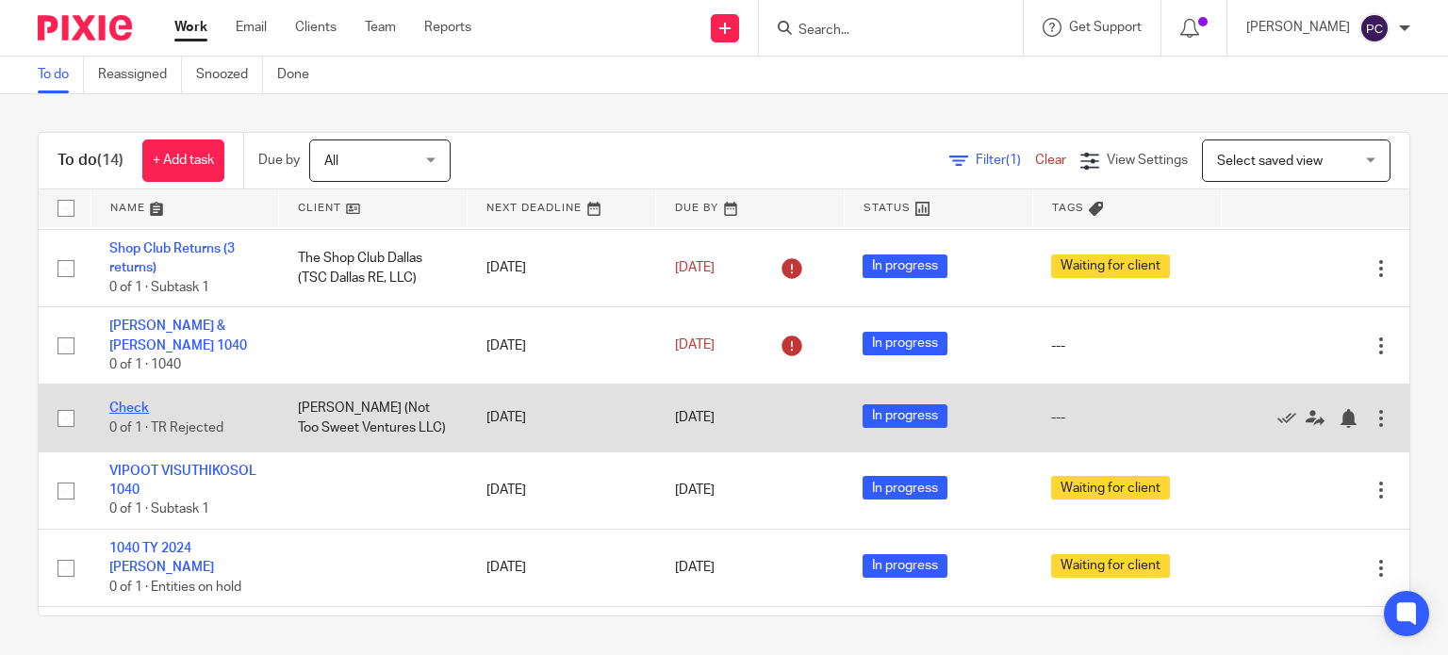
click at [140, 411] on link "Check" at bounding box center [129, 408] width 40 height 13
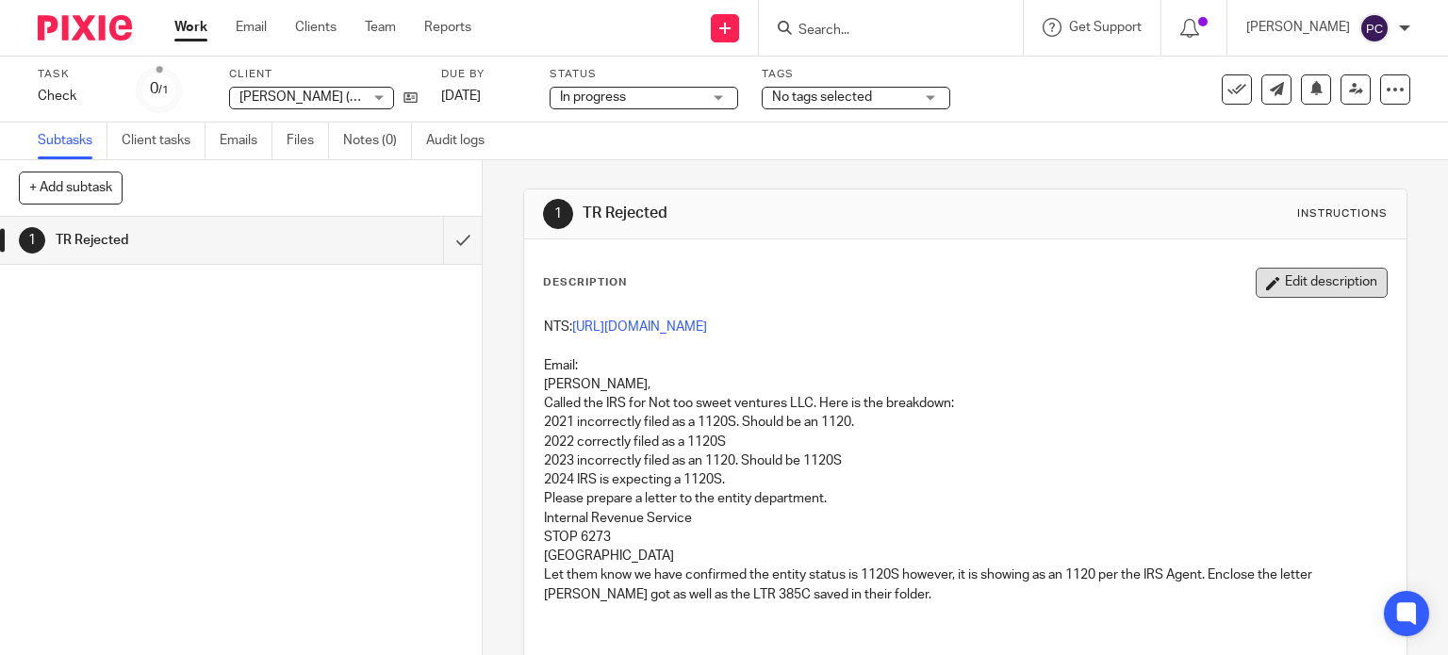
click at [1277, 285] on button "Edit description" at bounding box center [1322, 283] width 132 height 30
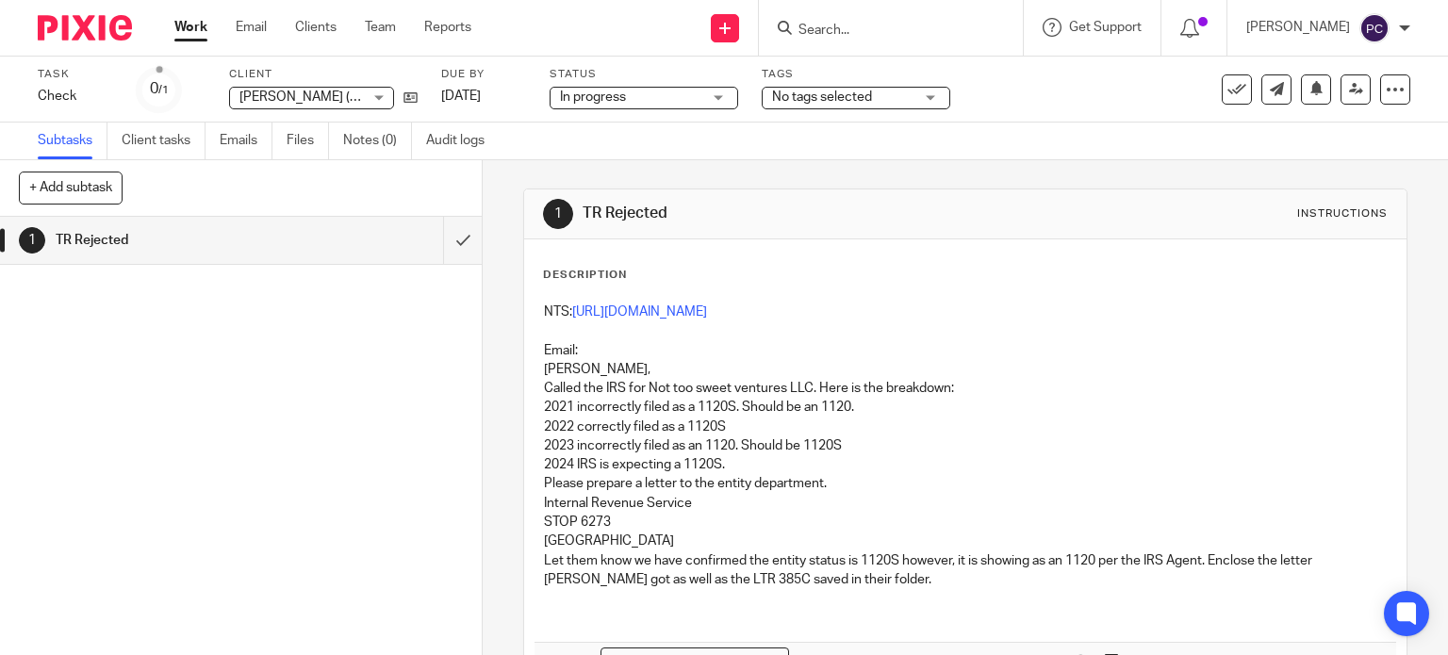
click at [535, 312] on div "NTS: [URL][DOMAIN_NAME] Email: [PERSON_NAME], Called the IRS for Not too sweet …" at bounding box center [966, 467] width 863 height 349
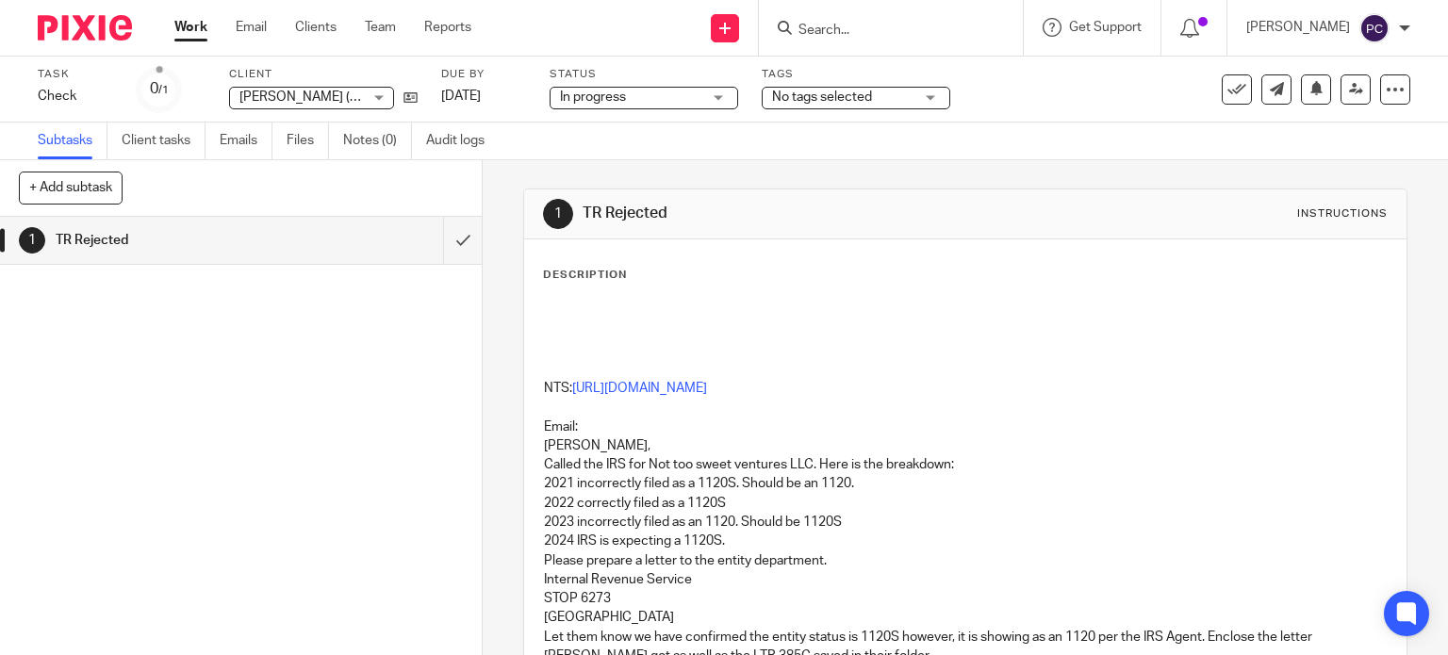
drag, startPoint x: 555, startPoint y: 274, endPoint x: 547, endPoint y: 282, distance: 11.4
click at [554, 275] on p "Description" at bounding box center [585, 275] width 84 height 15
click at [543, 293] on div "NTS: https://3.basecamp.com/5341776/buckets/29927749/documents/9087271643 Email…" at bounding box center [966, 505] width 863 height 425
click at [704, 319] on p "Supporting documentation" at bounding box center [966, 312] width 844 height 19
drag, startPoint x: 704, startPoint y: 306, endPoint x: 520, endPoint y: 301, distance: 183.9
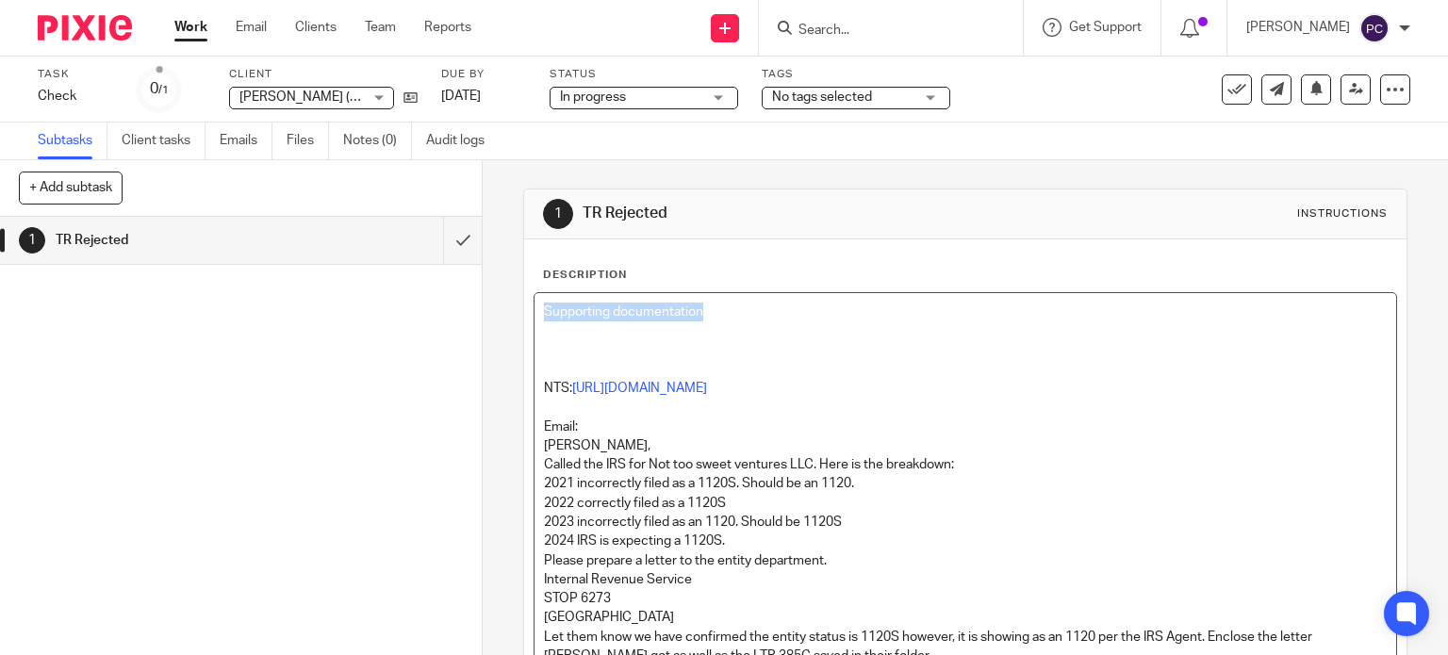
click at [524, 301] on div "Description Supporting documentation NTS: https://3.basecamp.com/5341776/bucket…" at bounding box center [965, 543] width 883 height 608
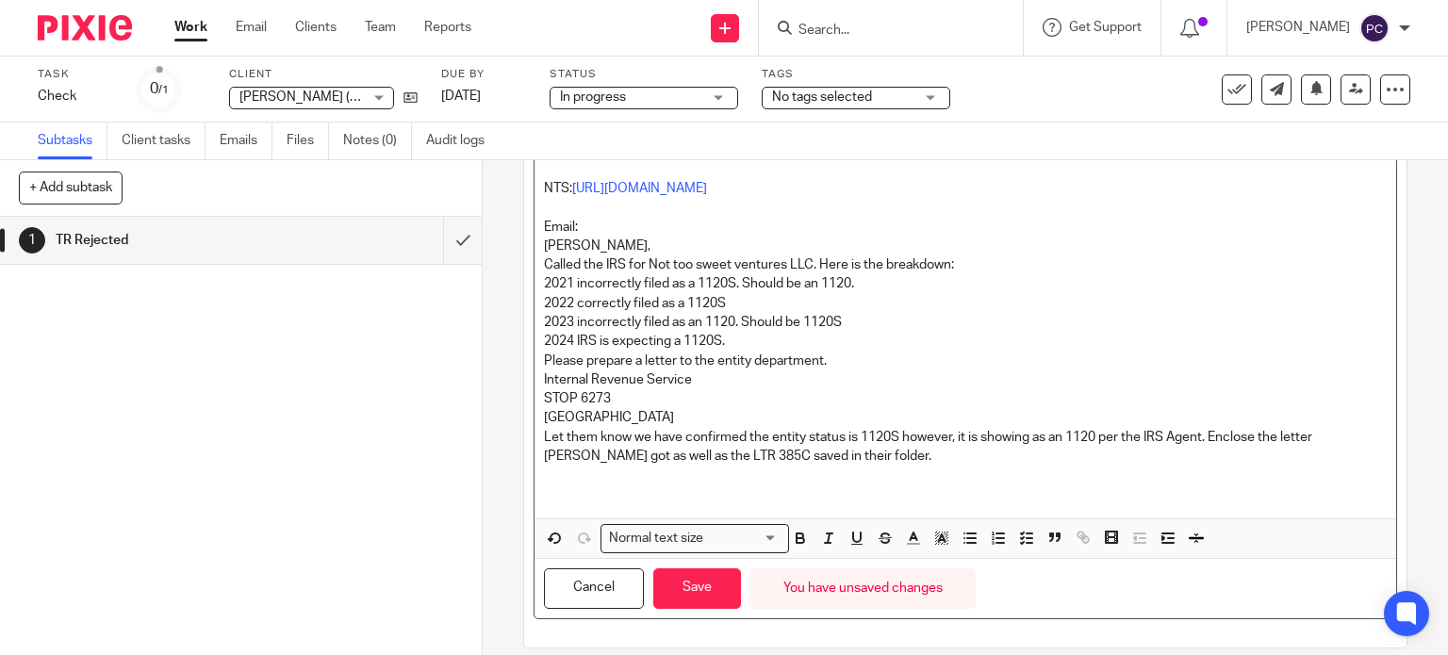
scroll to position [219, 0]
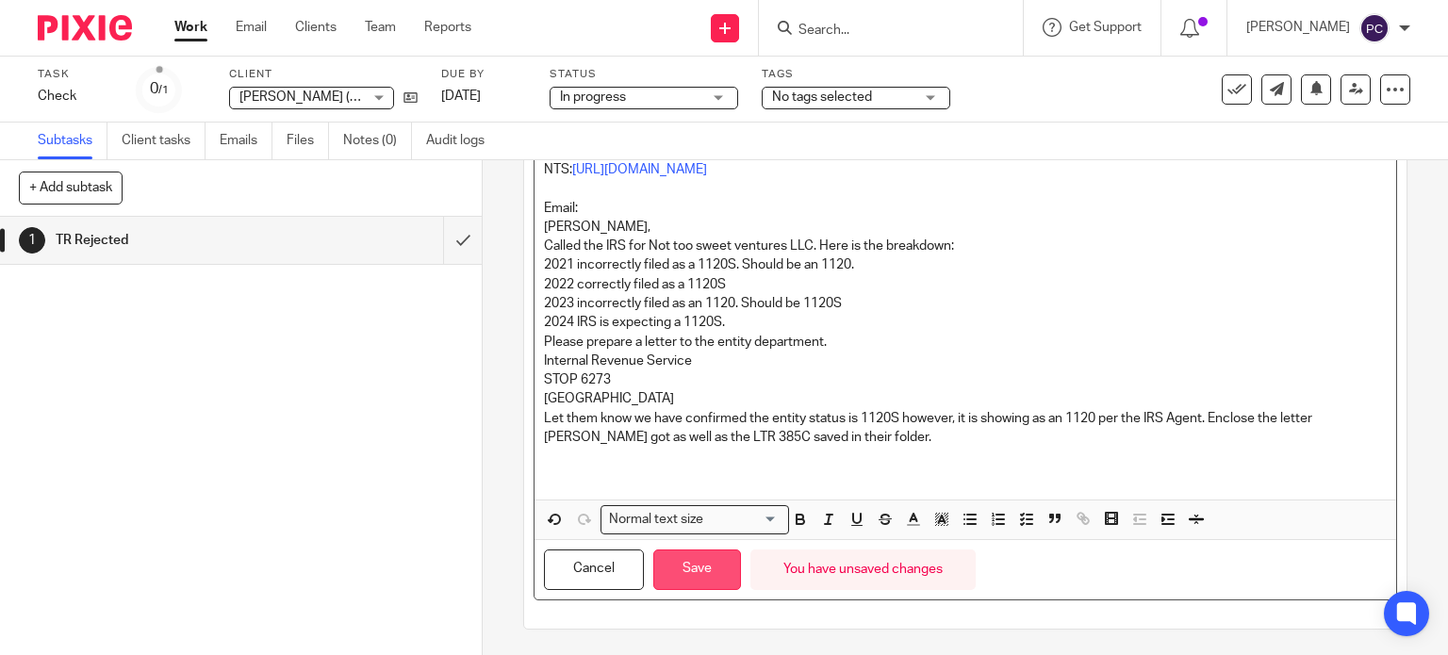
click at [683, 573] on button "Save" at bounding box center [697, 570] width 88 height 41
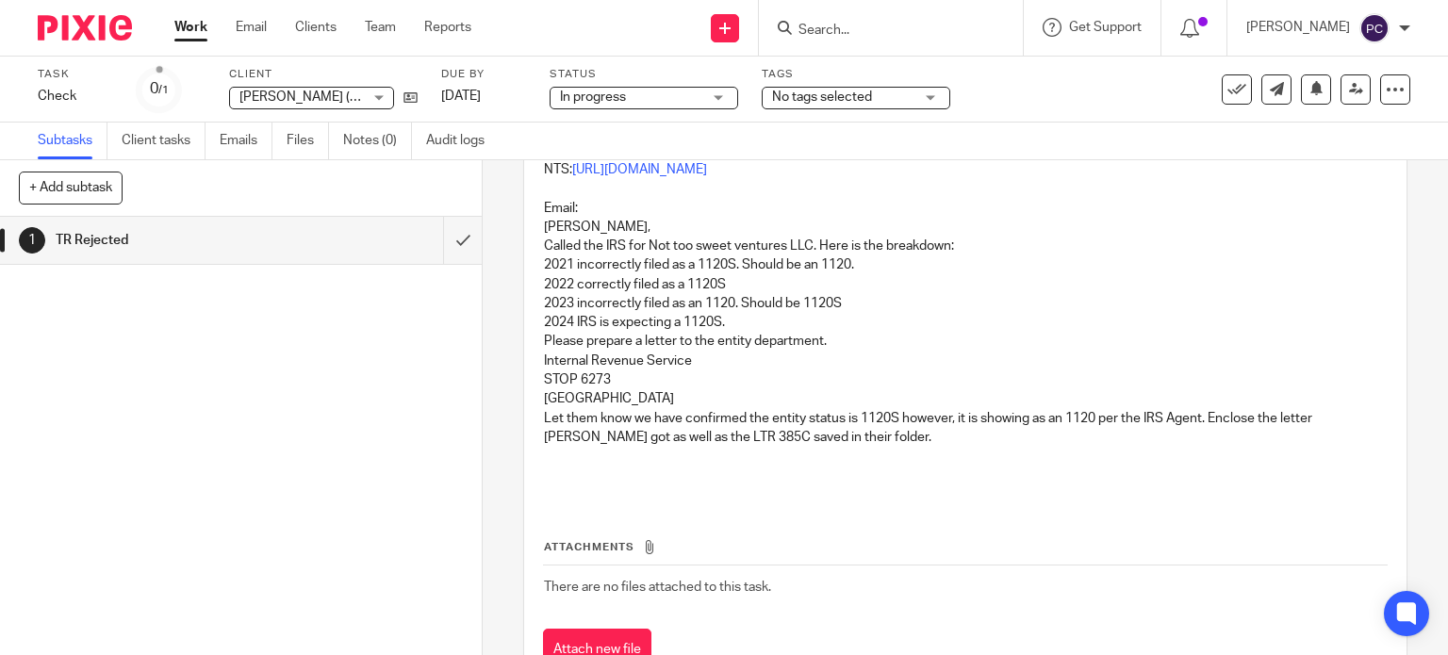
scroll to position [305, 0]
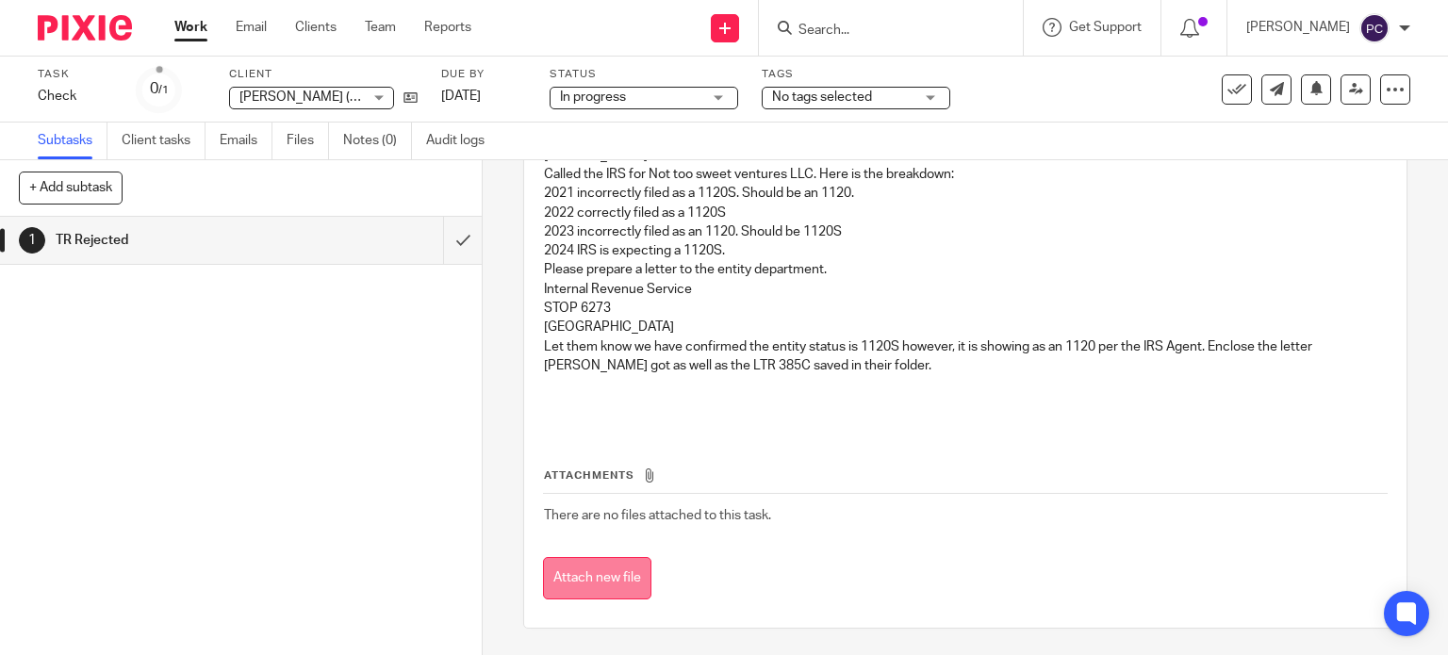
click at [552, 585] on button "Attach new file" at bounding box center [597, 578] width 108 height 42
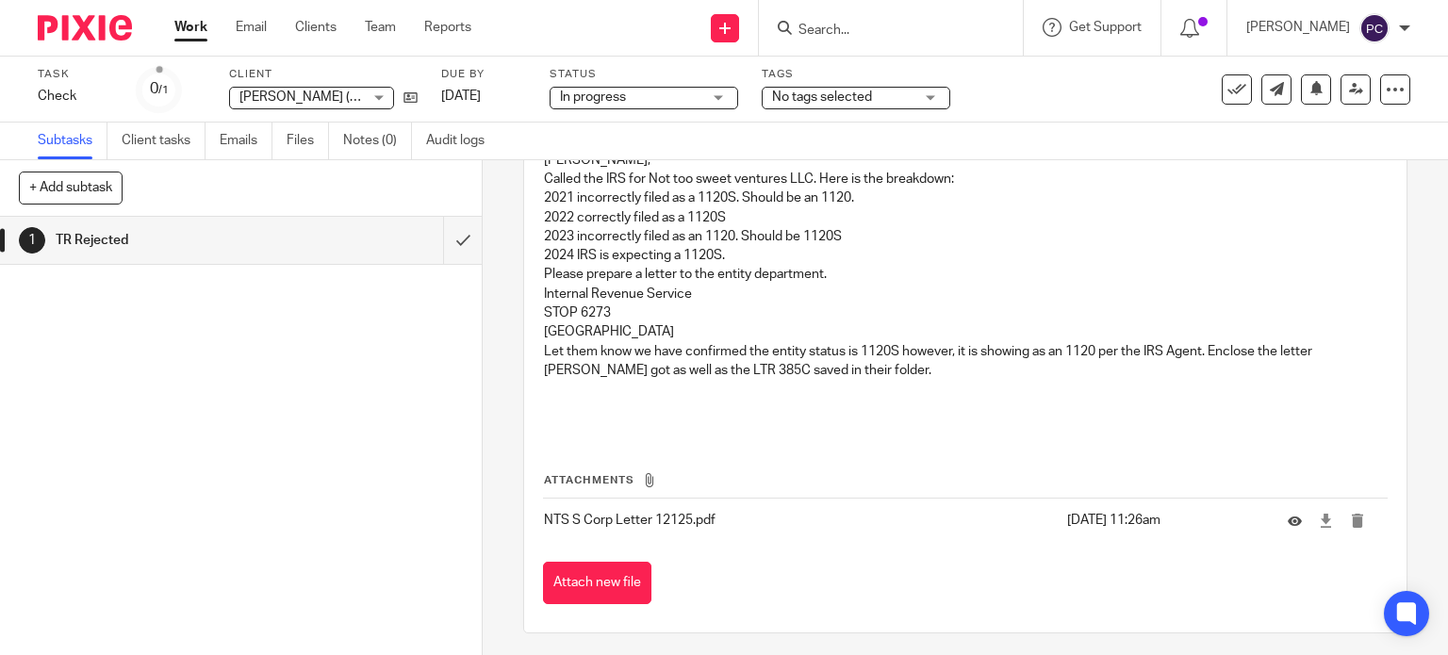
scroll to position [305, 0]
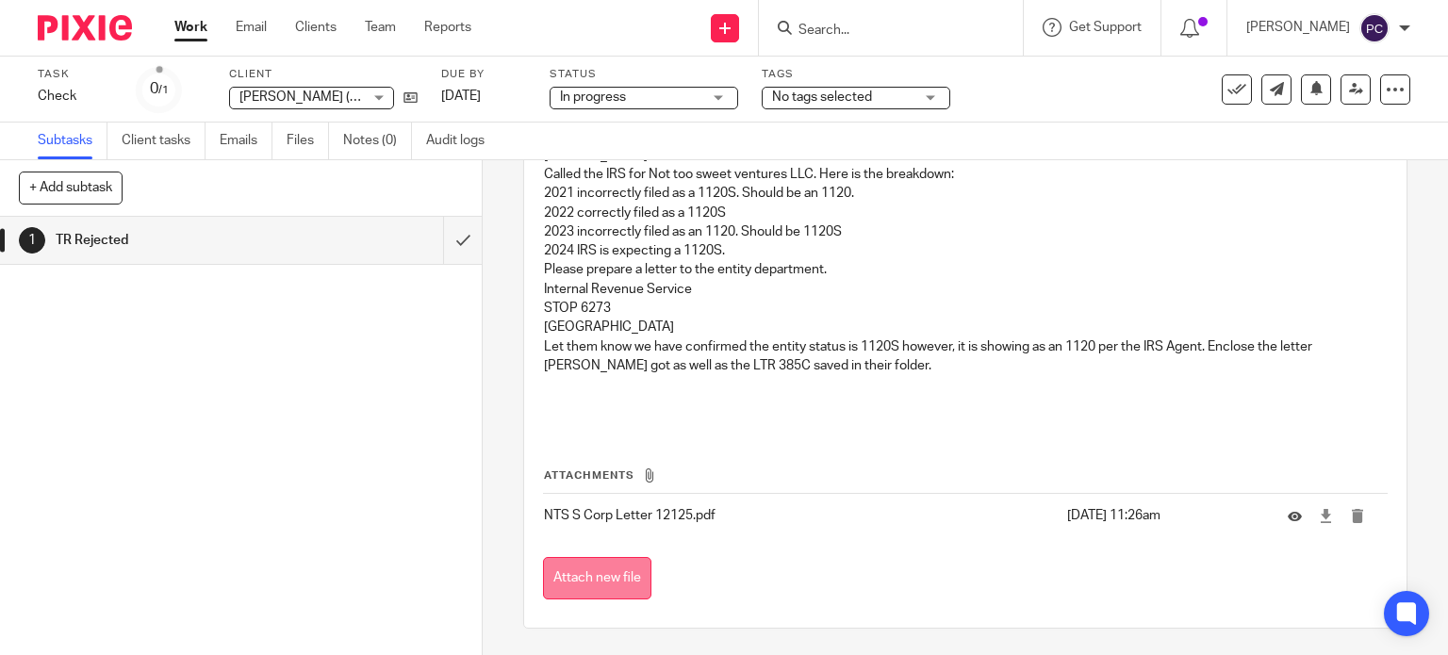
click at [584, 574] on button "Attach new file" at bounding box center [597, 578] width 108 height 42
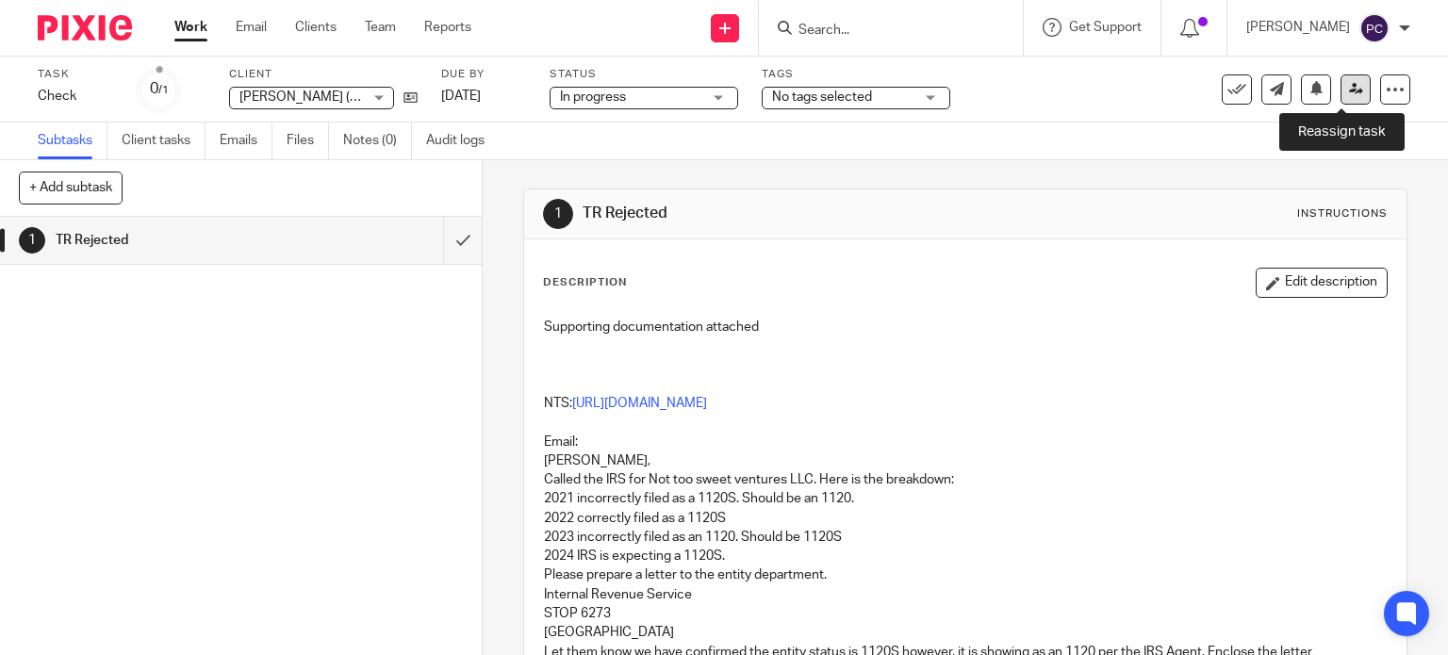
click at [1349, 94] on icon at bounding box center [1356, 89] width 14 height 14
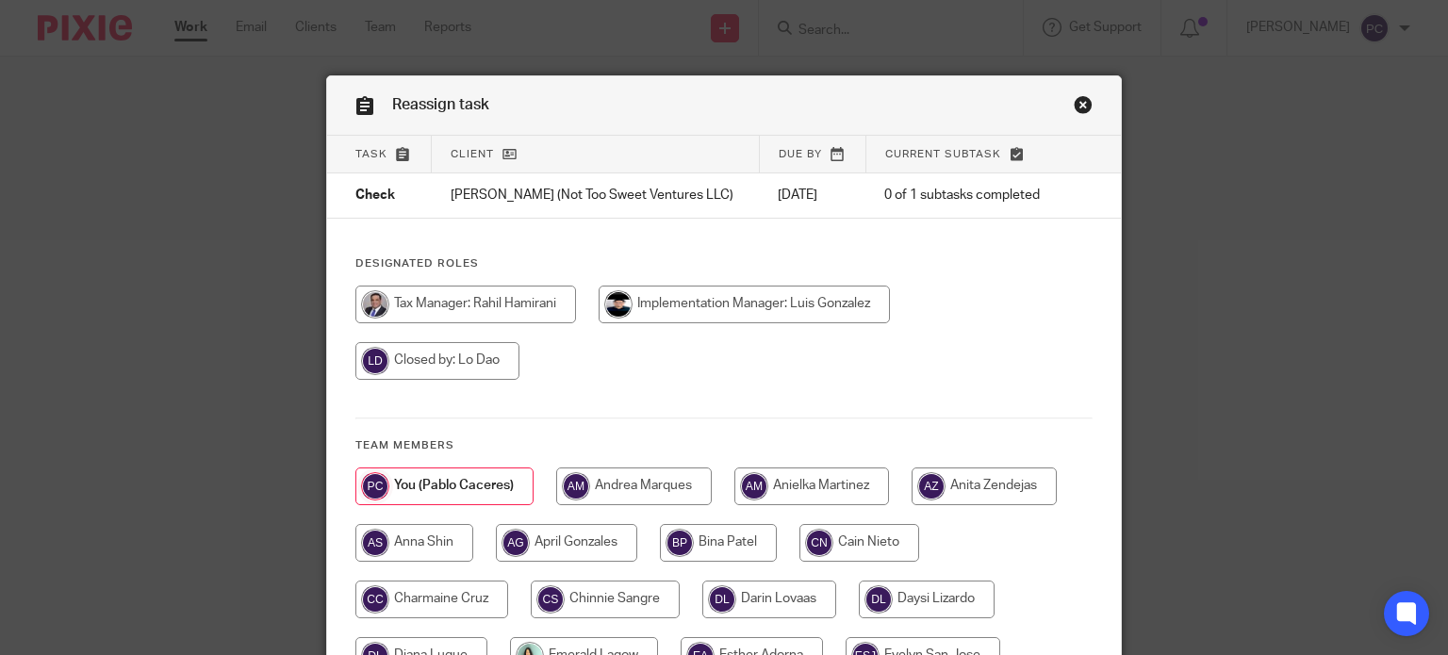
click at [432, 317] on input "radio" at bounding box center [465, 305] width 221 height 38
radio input "true"
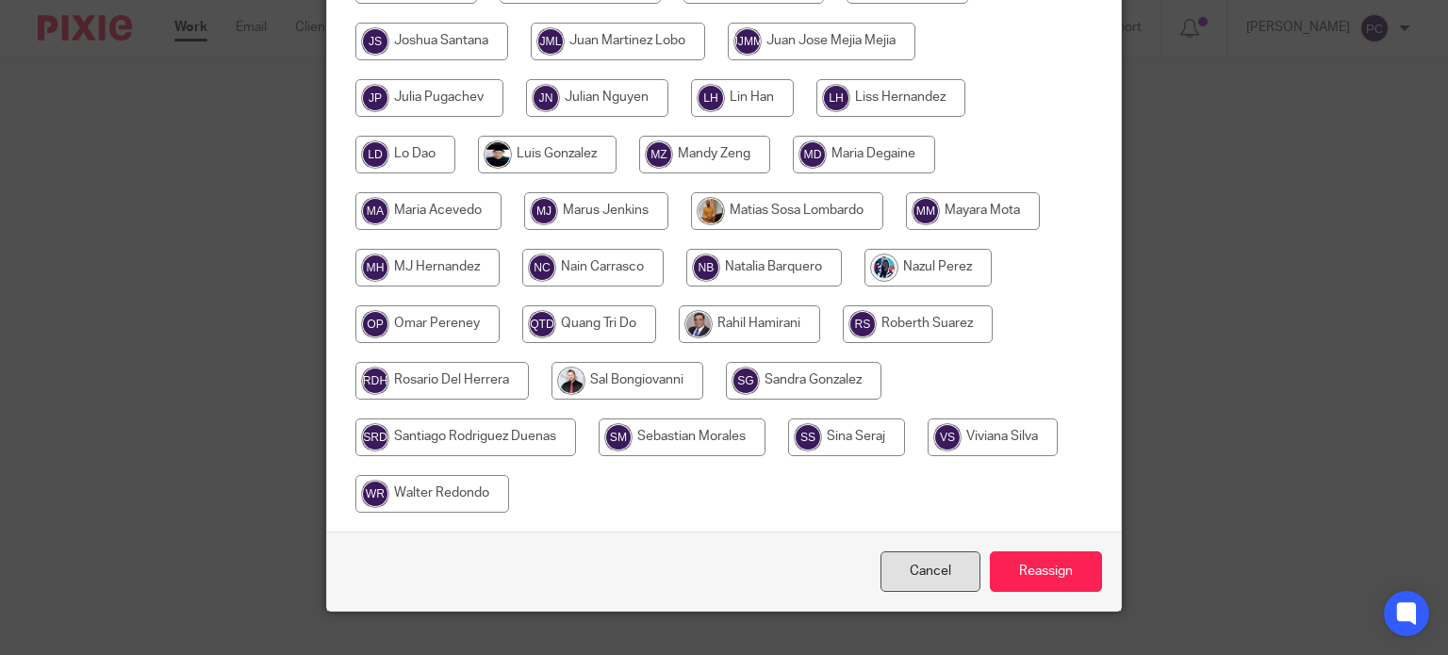
scroll to position [815, 0]
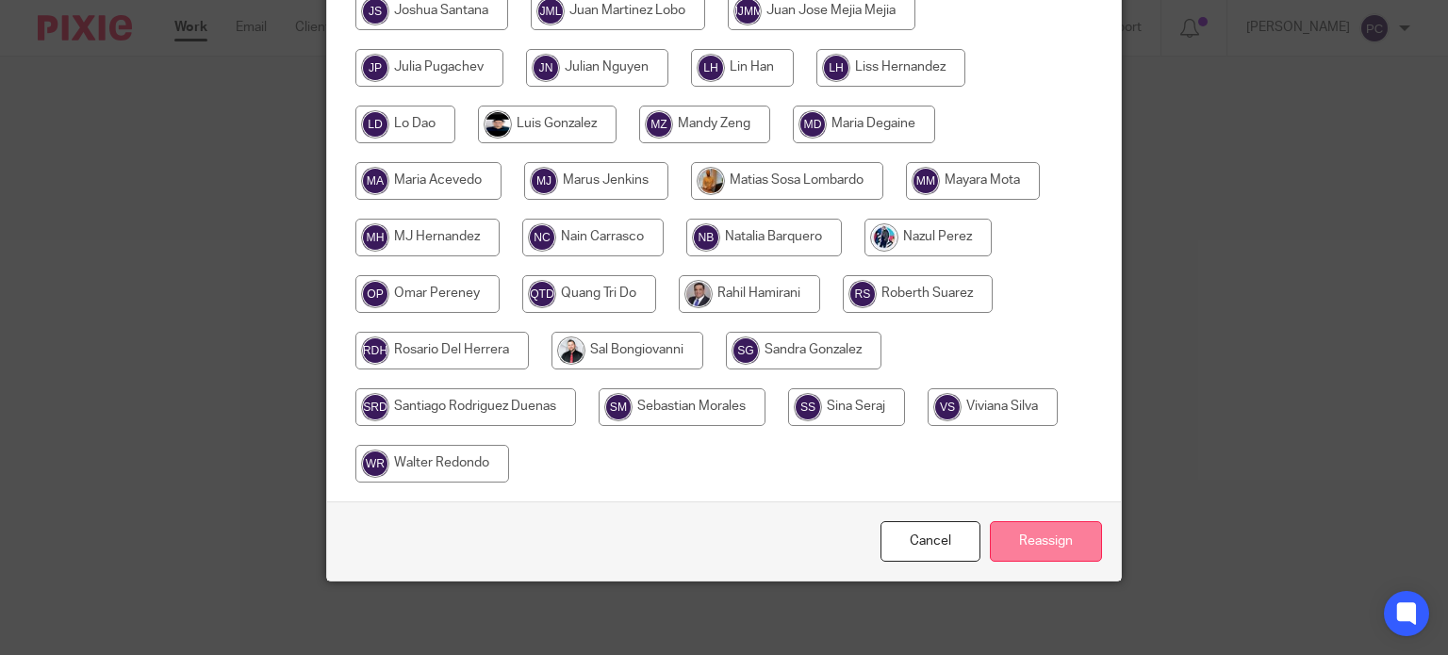
click at [1038, 542] on input "Reassign" at bounding box center [1046, 541] width 112 height 41
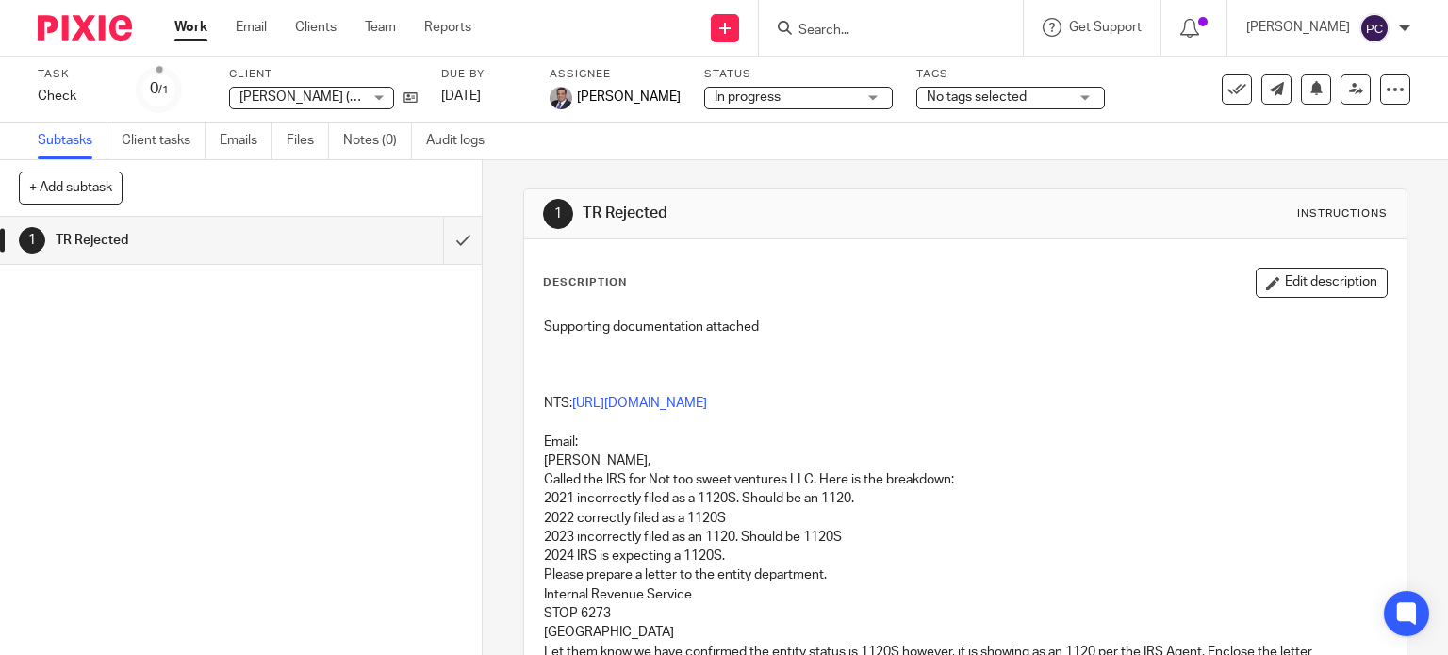
click at [192, 28] on link "Work" at bounding box center [190, 27] width 33 height 19
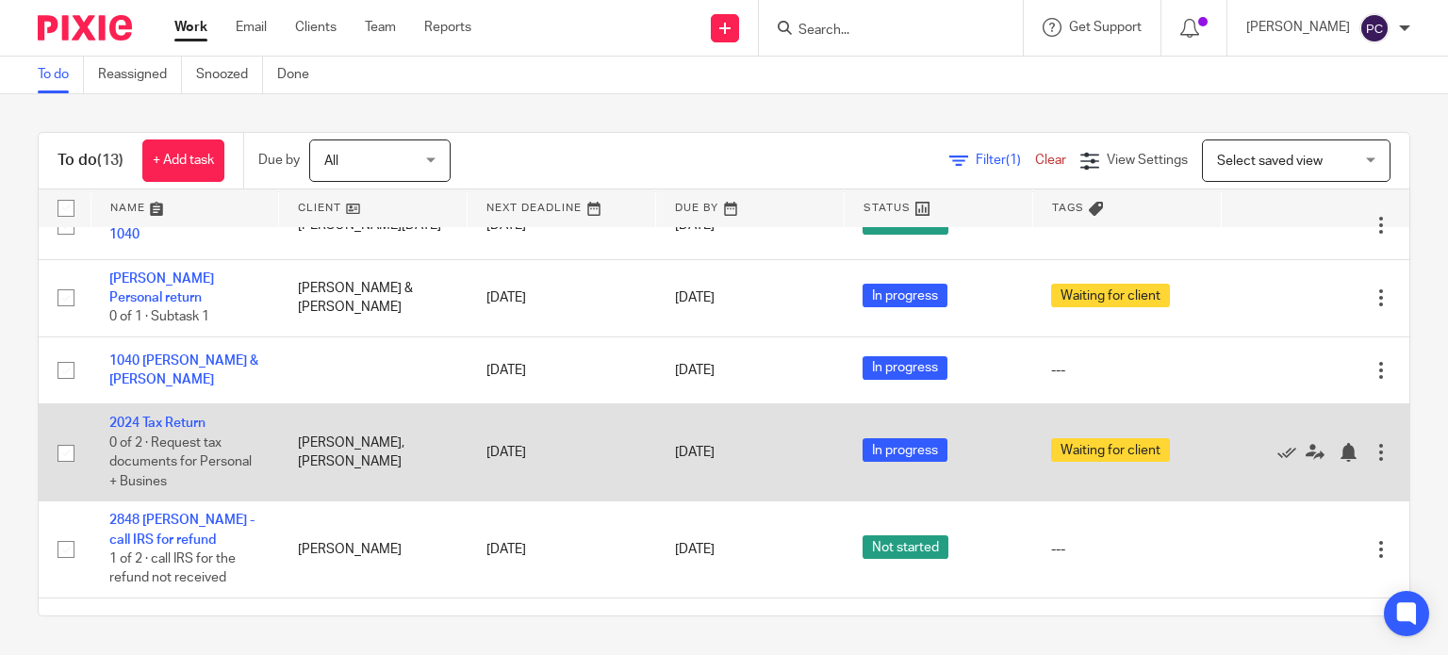
scroll to position [554, 0]
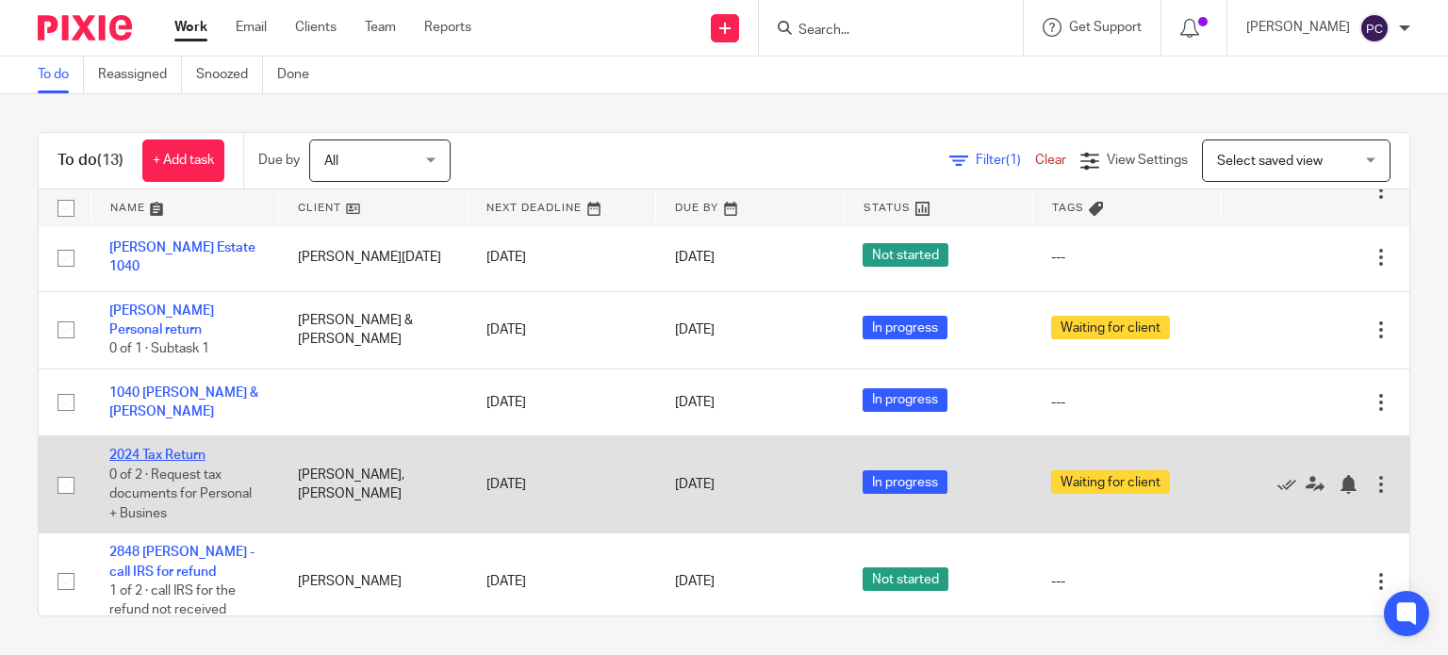
click at [173, 462] on link "2024 Tax Return" at bounding box center [157, 455] width 96 height 13
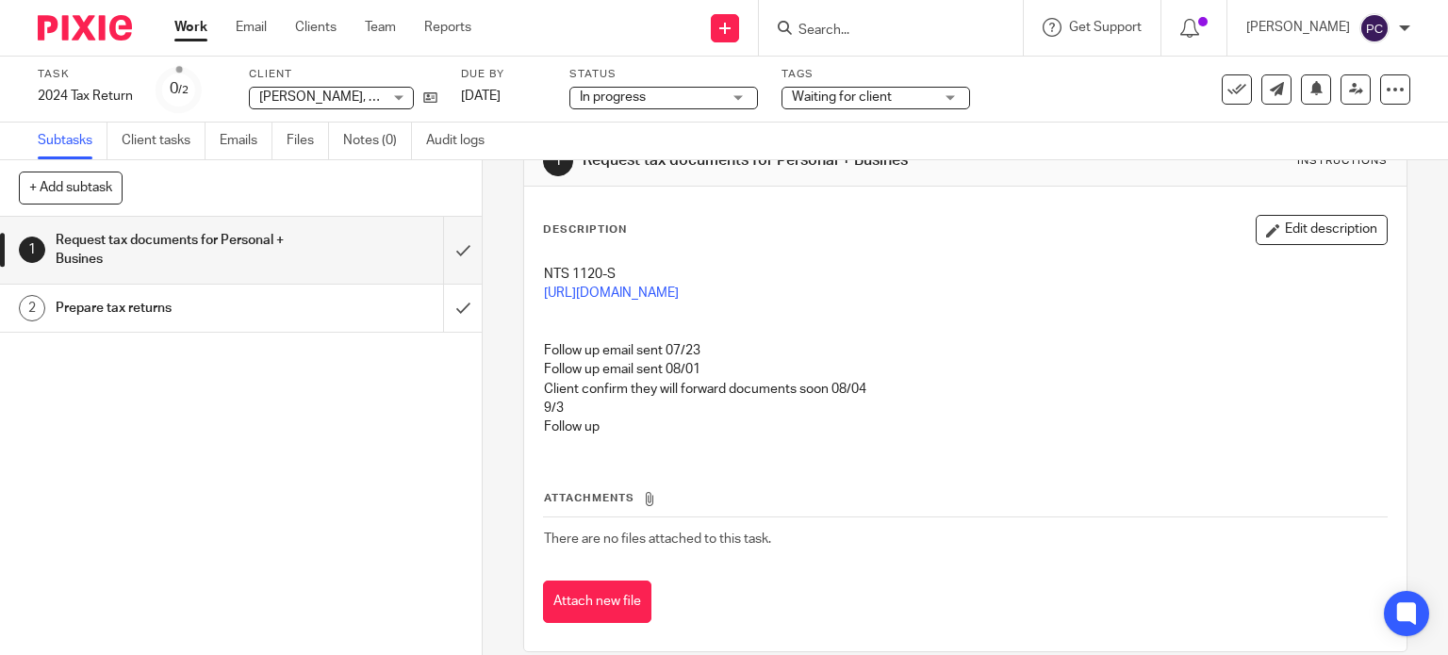
scroll to position [75, 0]
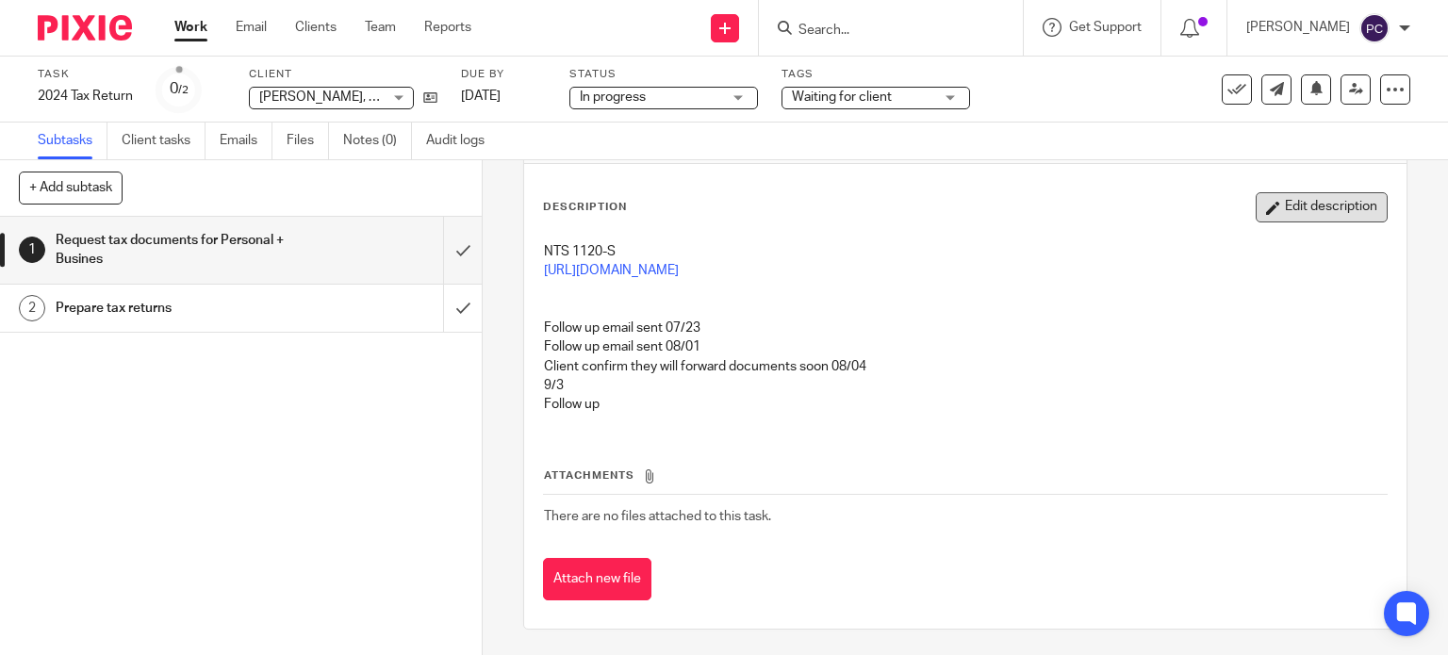
click at [1262, 210] on button "Edit description" at bounding box center [1322, 207] width 132 height 30
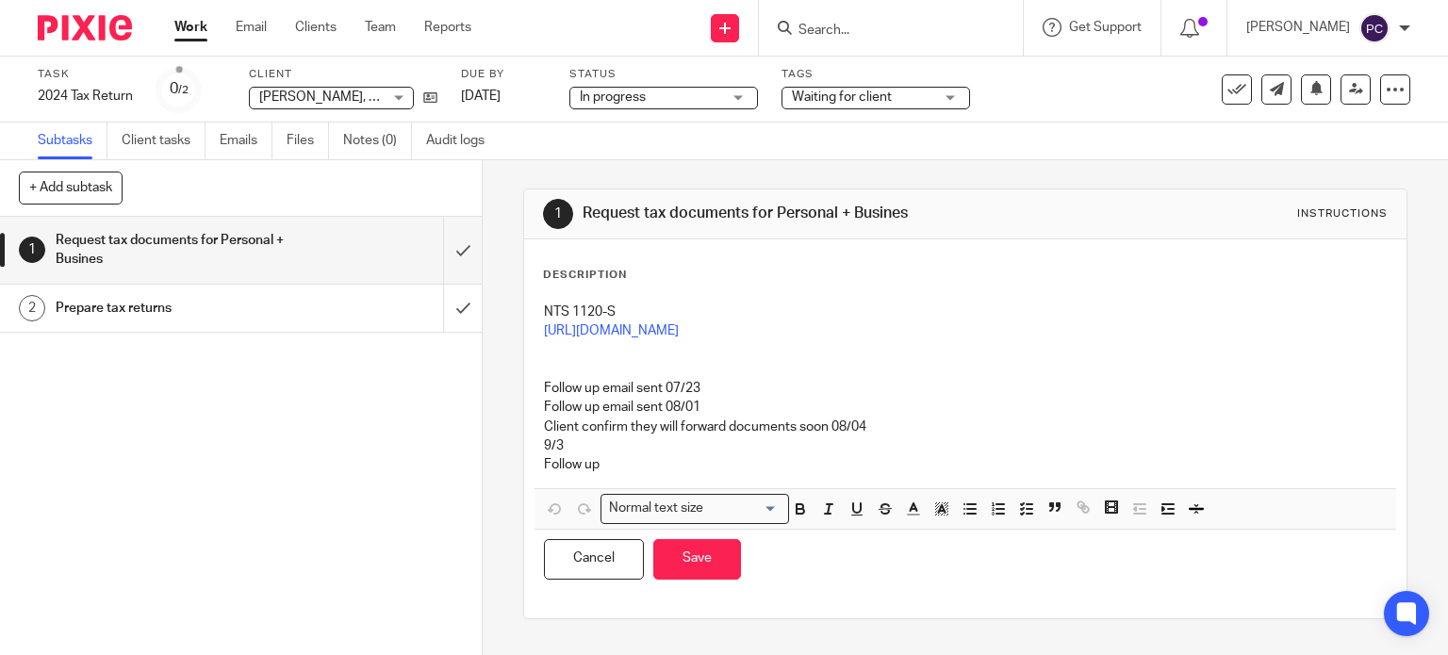
scroll to position [0, 0]
click p "Follow up"
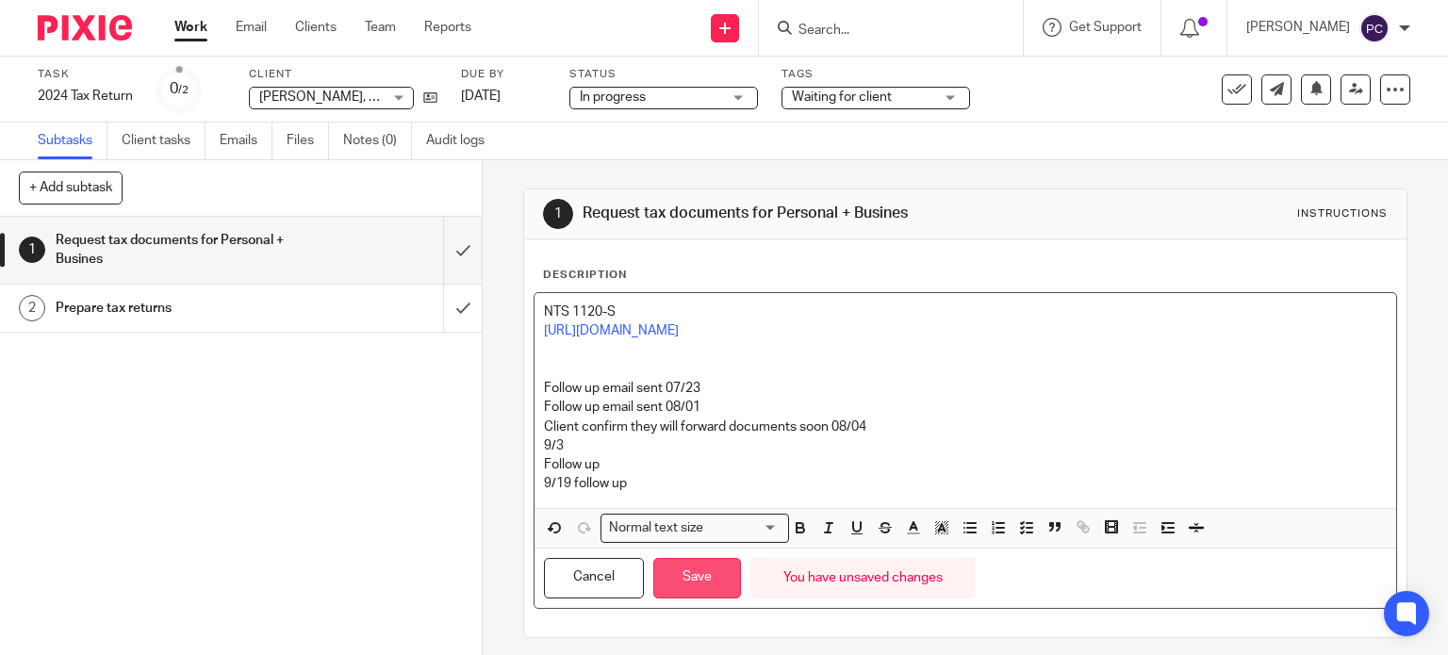
click button "Save"
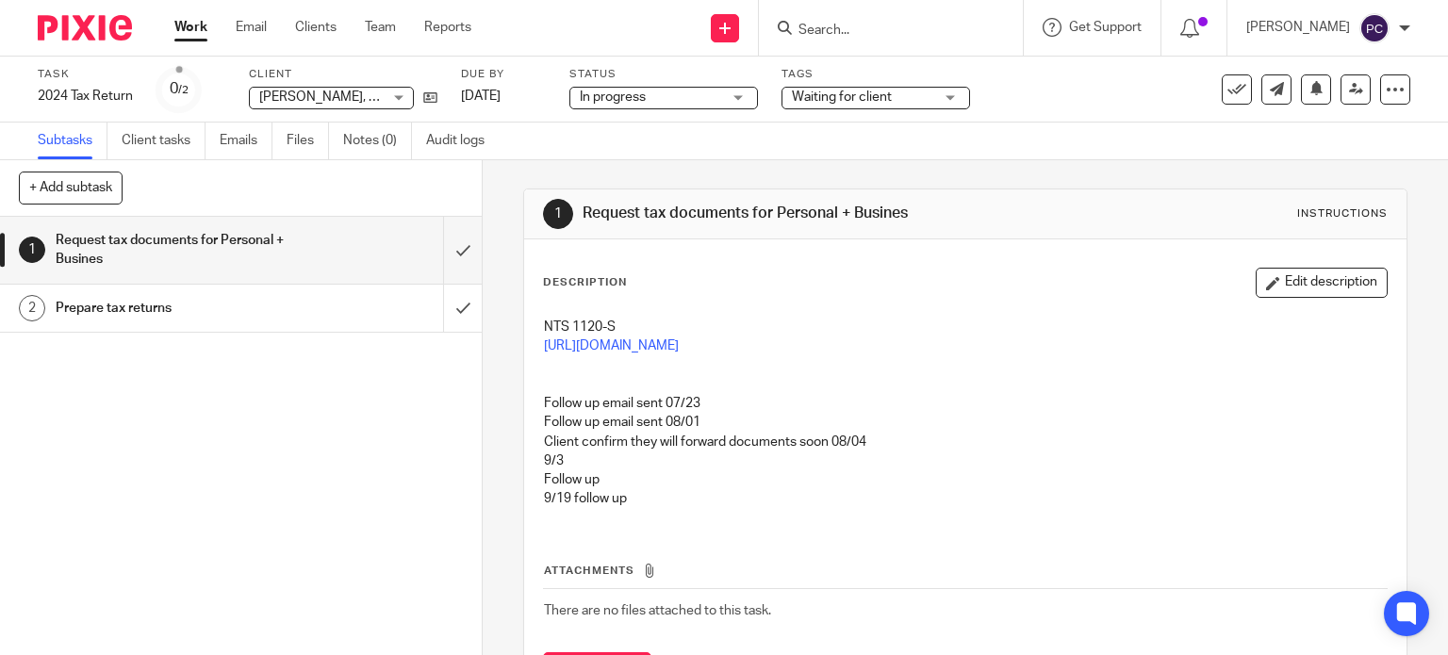
click img
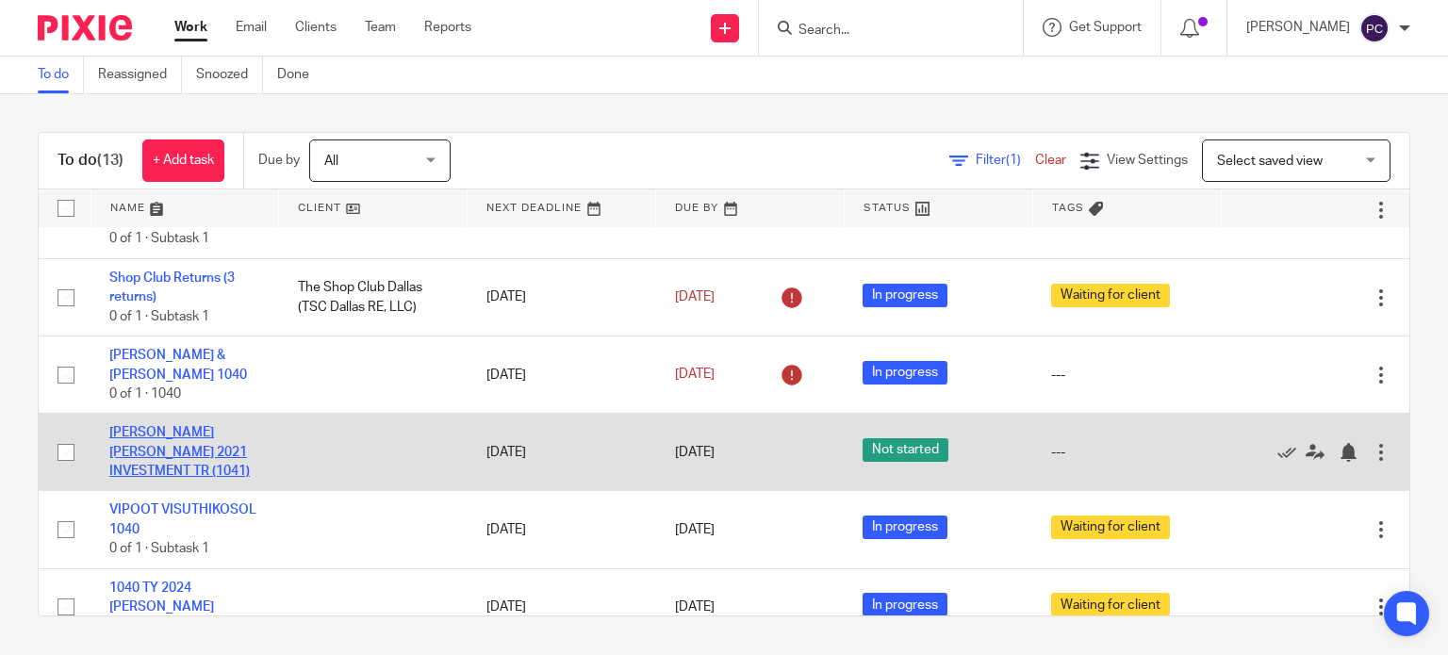
scroll to position [94, 0]
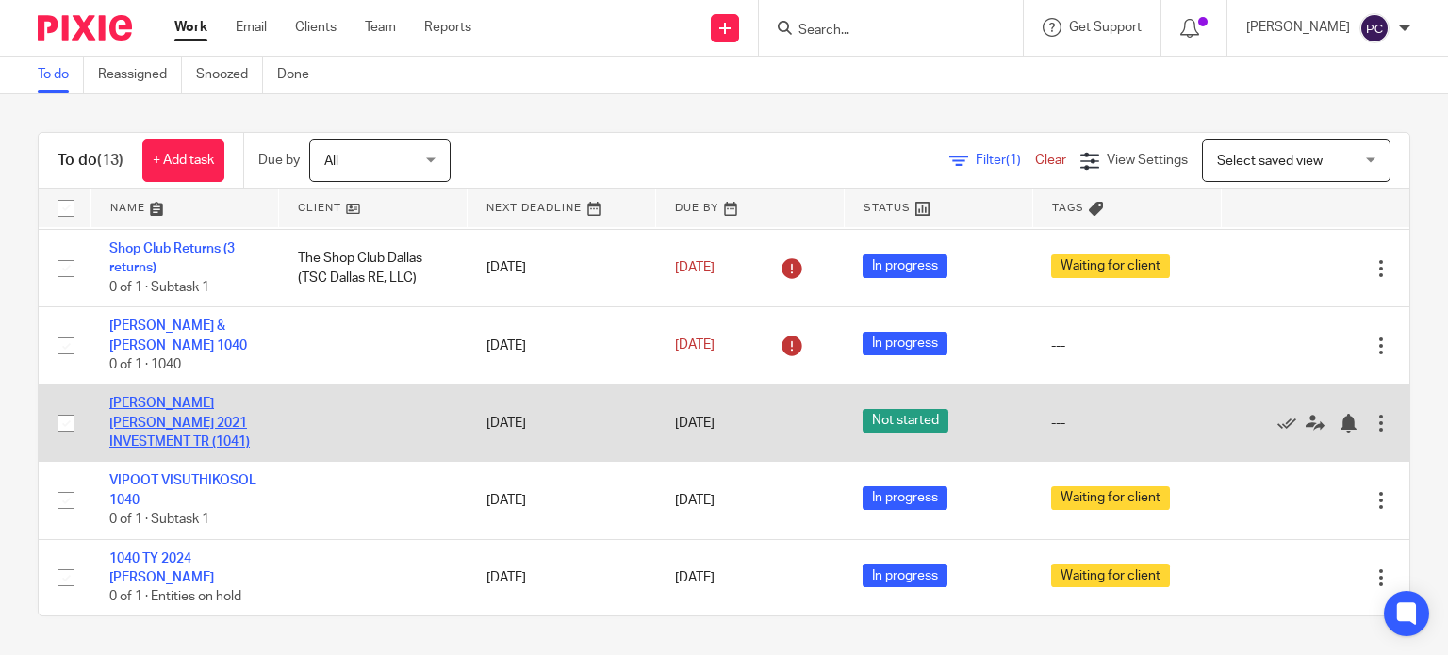
click at [162, 419] on link "[PERSON_NAME] [PERSON_NAME] 2021 INVESTMENT TR (1041)" at bounding box center [179, 423] width 140 height 52
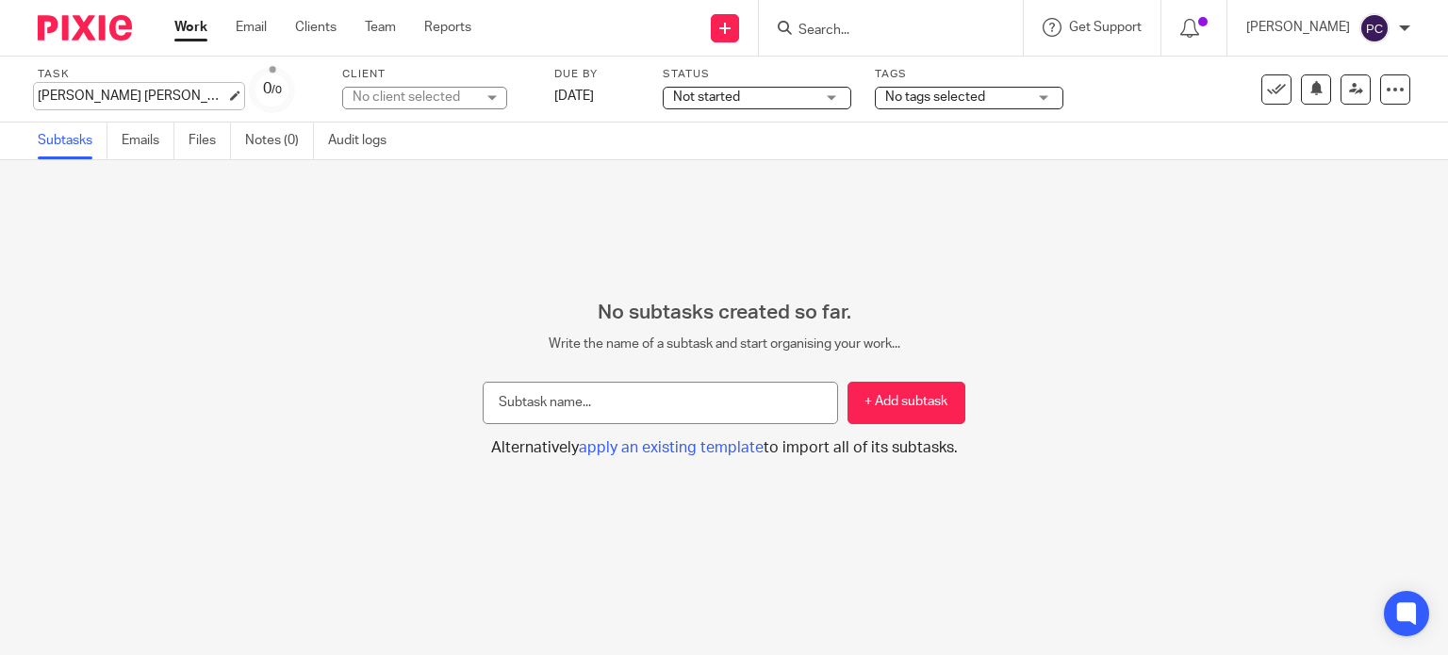
click at [149, 97] on div "[PERSON_NAME] [PERSON_NAME] 2021 INVESTMENT TR (1041) Save [PERSON_NAME] [PERSO…" at bounding box center [132, 96] width 189 height 19
